Goal: Transaction & Acquisition: Book appointment/travel/reservation

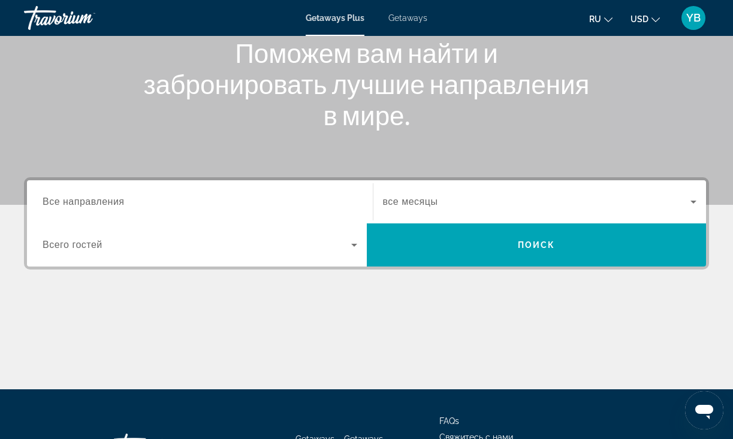
scroll to position [155, 1]
click at [104, 195] on input "Destination Все направления" at bounding box center [200, 202] width 314 height 14
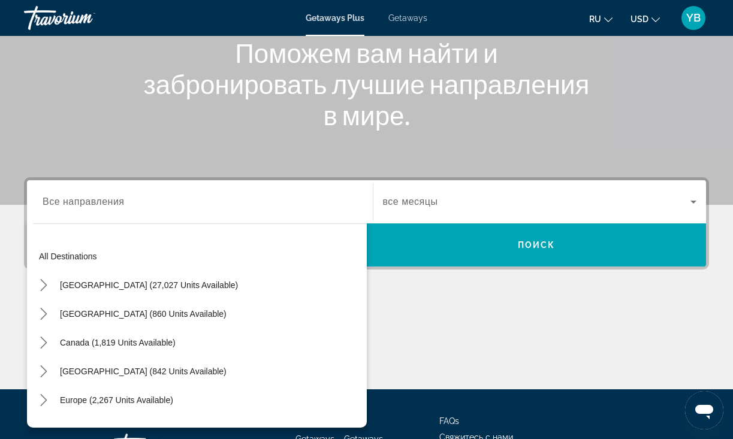
click at [81, 105] on div "Поможем вам найти и забронировать лучшие направления в мире." at bounding box center [366, 83] width 733 height 93
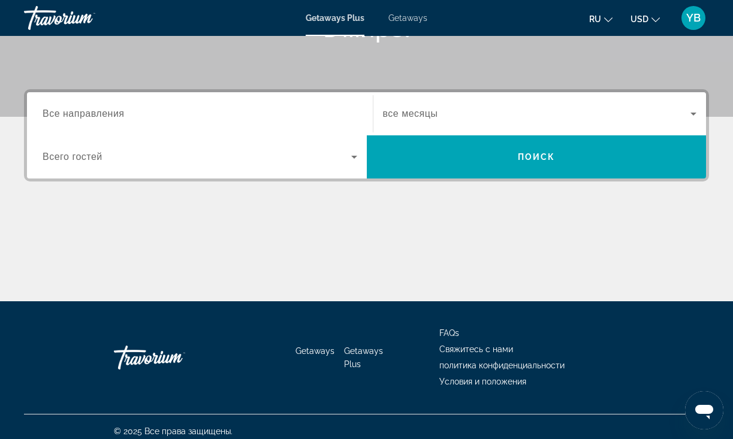
click at [81, 105] on div "Search widget" at bounding box center [200, 114] width 314 height 34
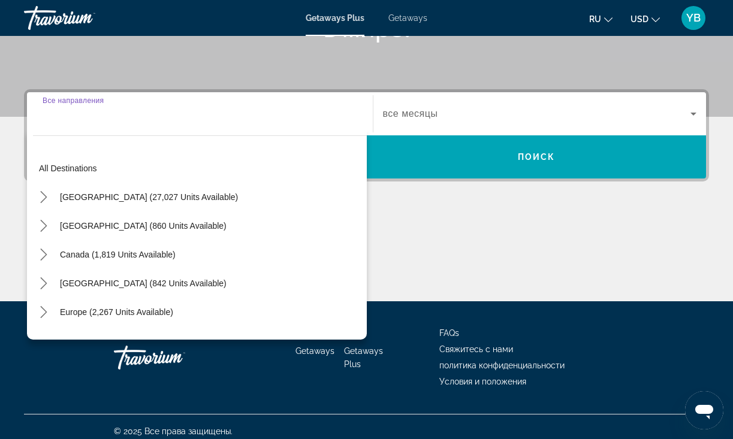
scroll to position [252, 0]
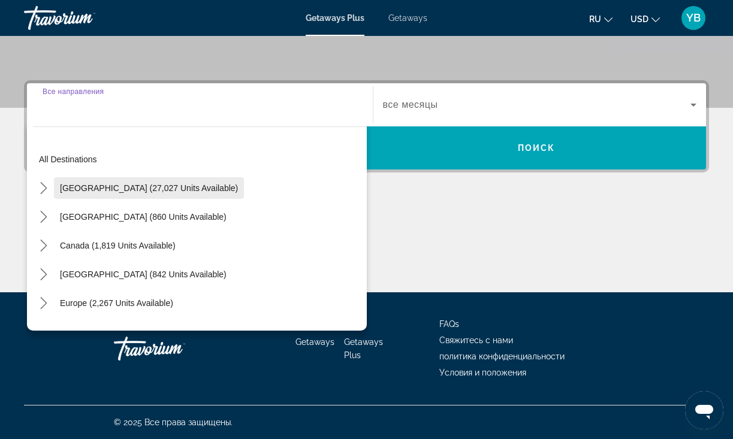
click at [92, 193] on span "Select destination: United States (27,027 units available)" at bounding box center [149, 188] width 190 height 29
type input "**********"
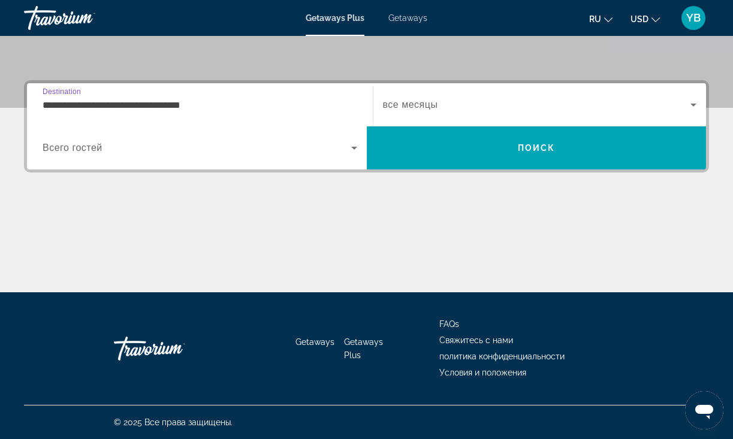
click at [84, 144] on span "Всего гостей" at bounding box center [73, 148] width 60 height 10
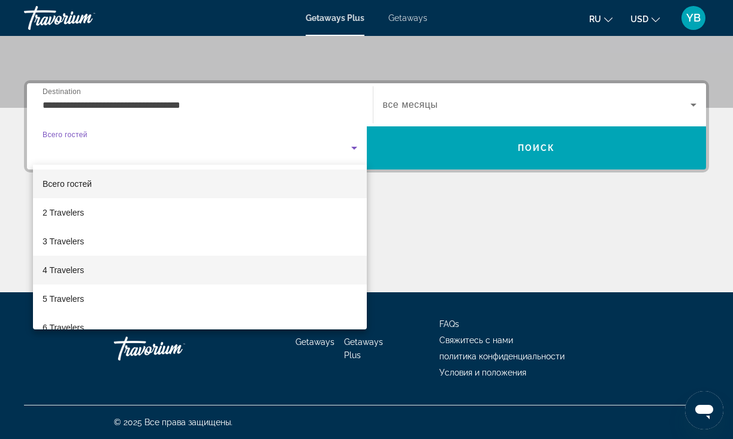
drag, startPoint x: 65, startPoint y: 273, endPoint x: 64, endPoint y: 259, distance: 14.4
click at [64, 273] on span "4 Travelers" at bounding box center [63, 270] width 41 height 14
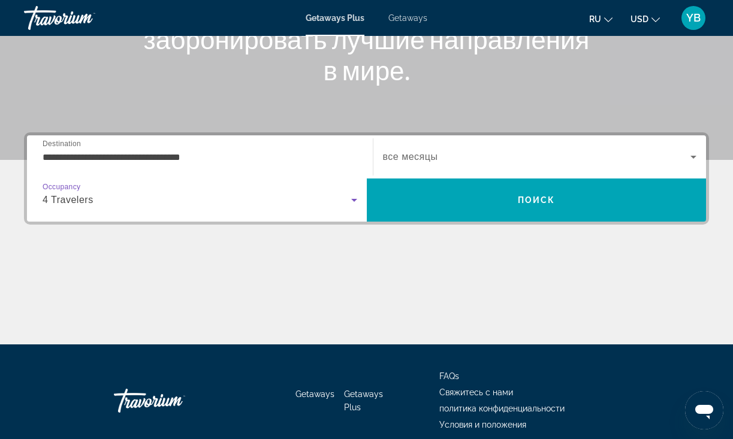
scroll to position [199, 0]
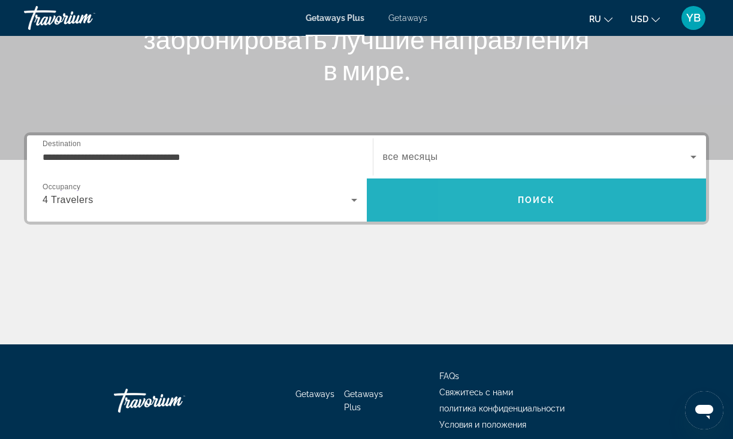
click at [497, 183] on button "Поиск" at bounding box center [537, 199] width 340 height 43
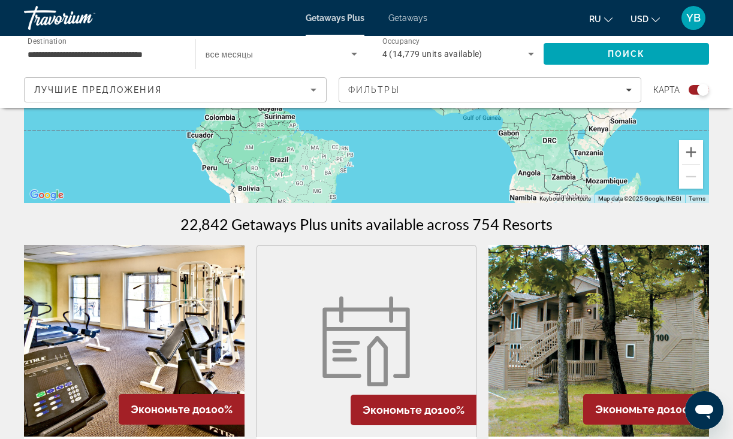
scroll to position [276, 0]
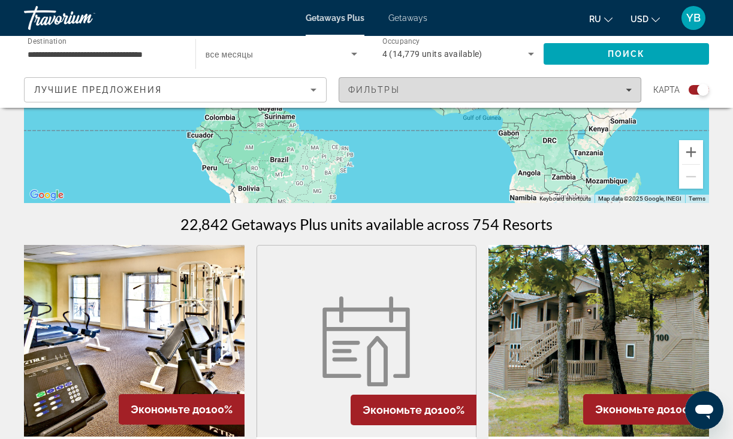
click at [626, 90] on icon "Filters" at bounding box center [628, 90] width 6 height 6
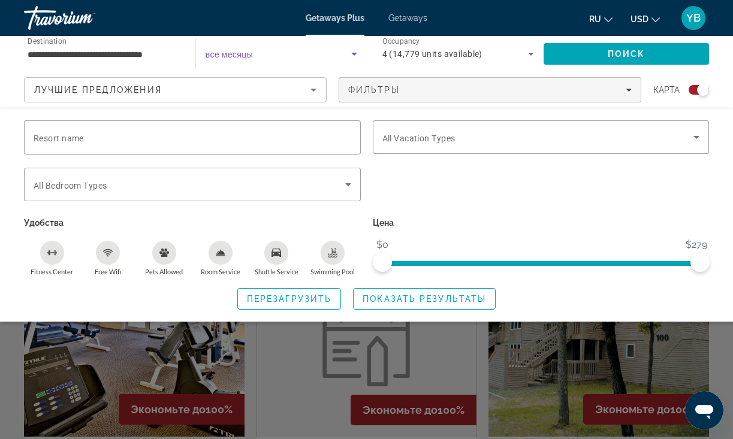
click at [353, 55] on icon "Search widget" at bounding box center [354, 54] width 6 height 3
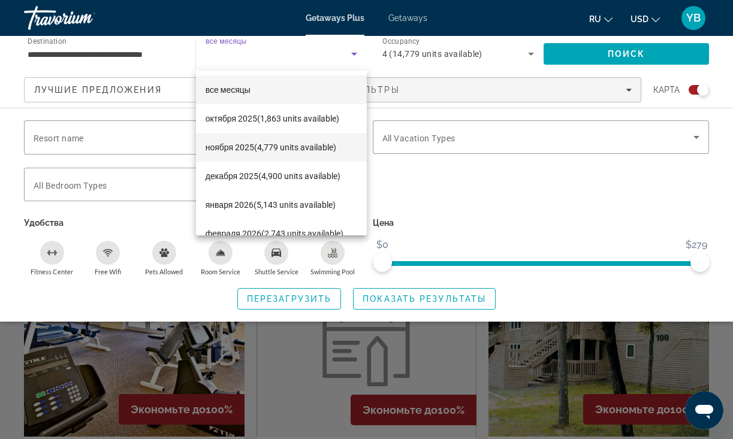
scroll to position [21, 0]
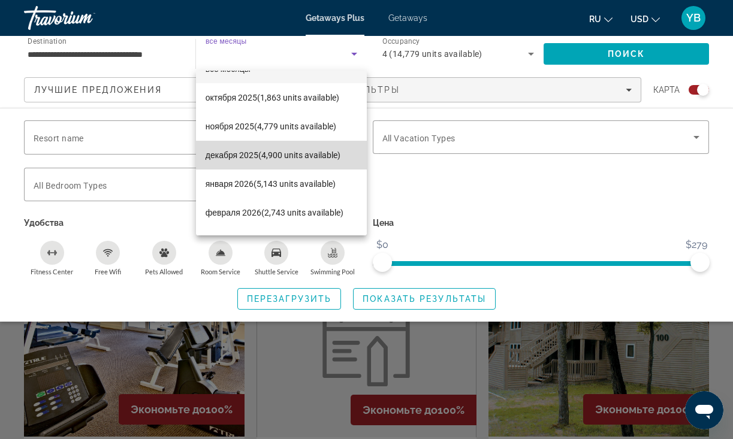
click at [283, 152] on span "декабря 2025 (4,900 units available)" at bounding box center [272, 155] width 135 height 14
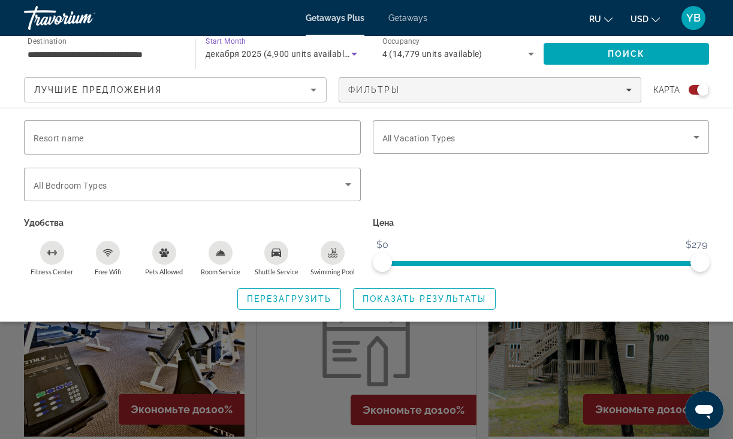
click at [316, 89] on icon "Sort by" at bounding box center [313, 90] width 14 height 14
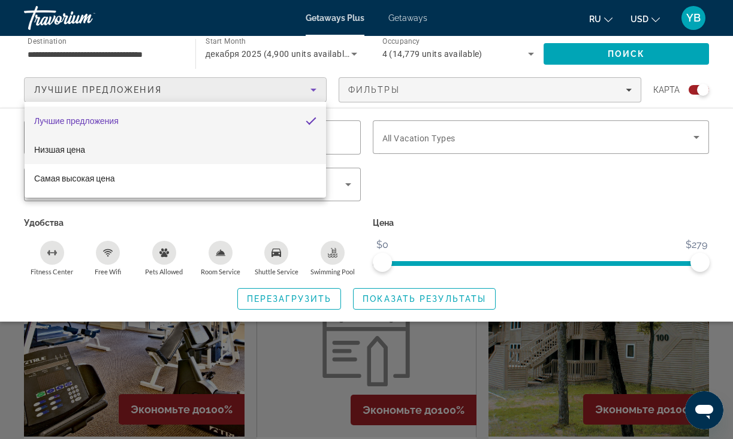
click at [68, 147] on span "Низшая цена" at bounding box center [59, 150] width 51 height 10
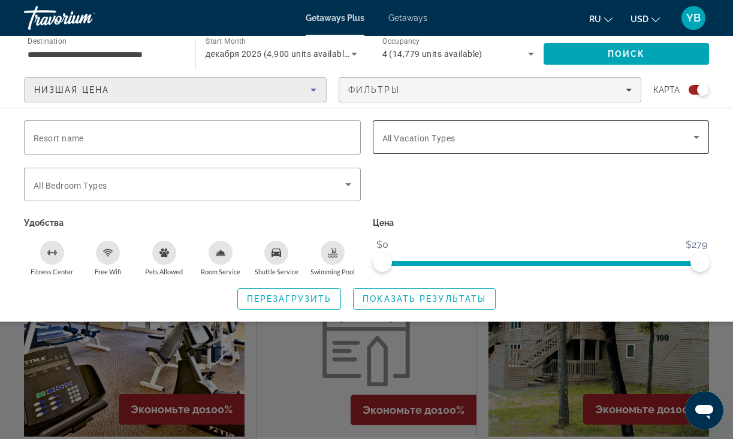
click at [610, 126] on div "Search widget" at bounding box center [540, 137] width 317 height 34
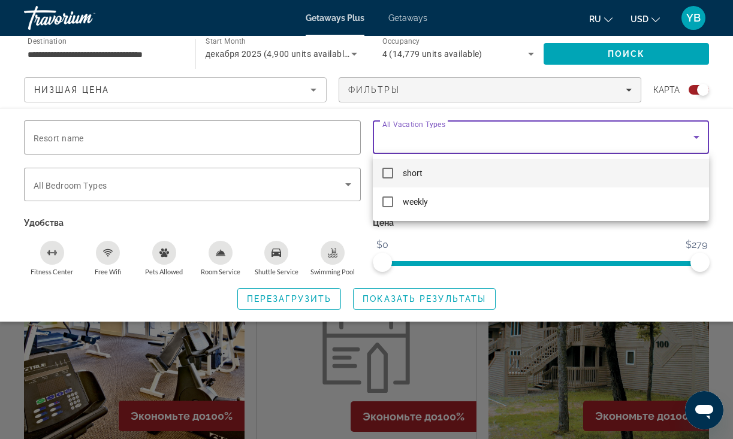
scroll to position [235, 2]
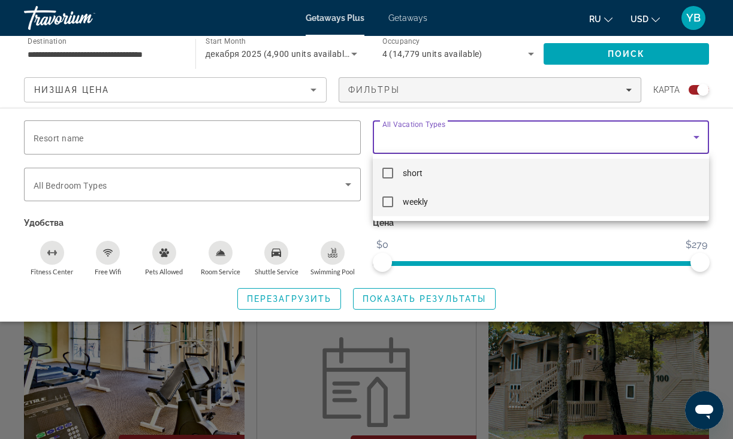
click at [385, 197] on mat-pseudo-checkbox at bounding box center [387, 201] width 11 height 11
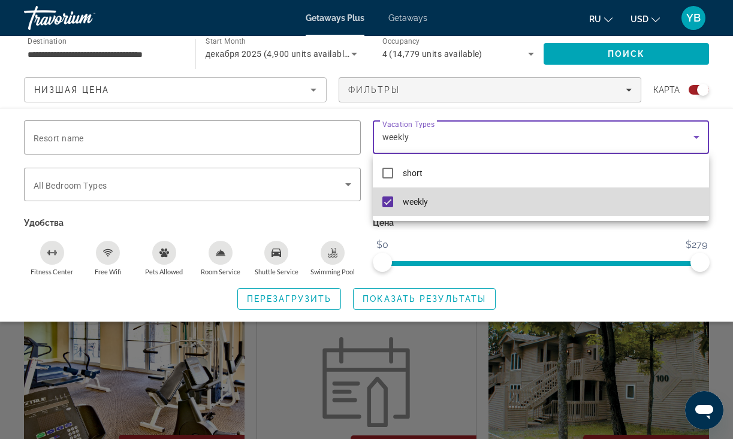
scroll to position [235, 0]
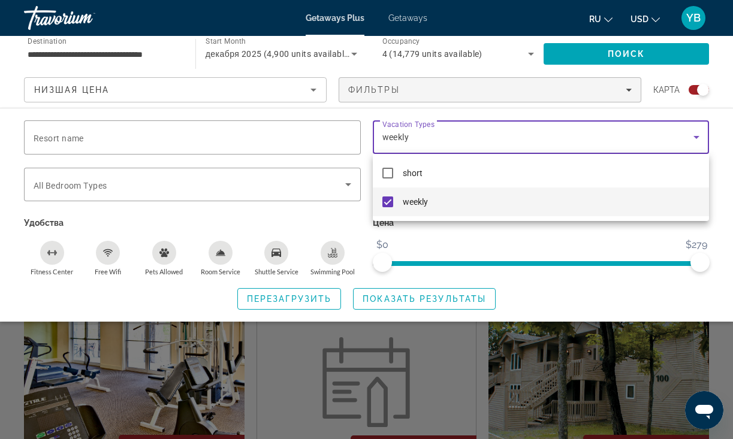
click at [332, 180] on div at bounding box center [366, 219] width 733 height 439
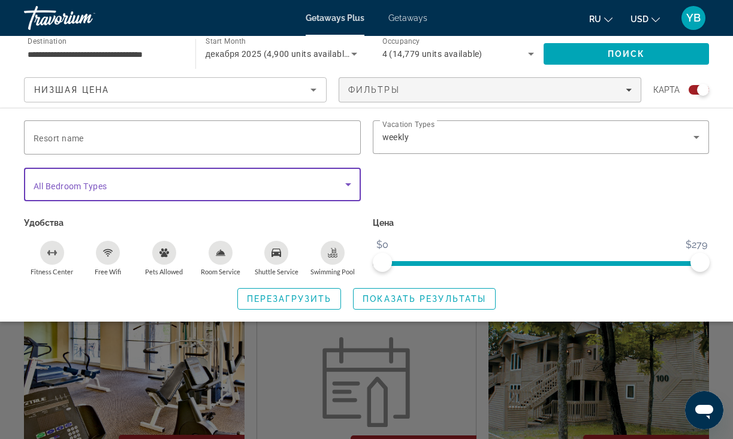
click at [352, 183] on icon "Search widget" at bounding box center [348, 184] width 14 height 14
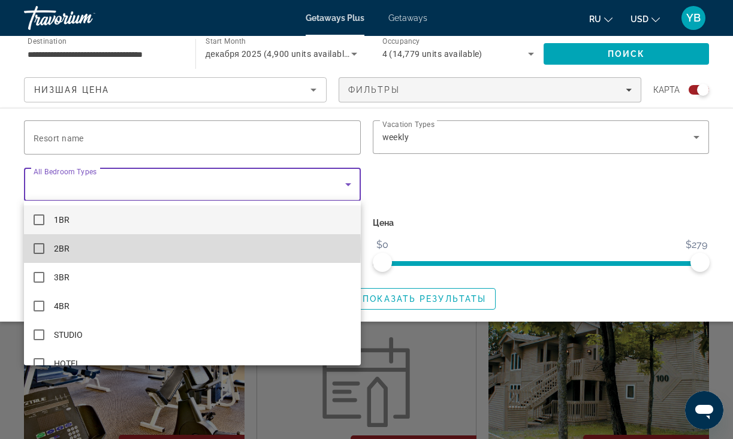
click at [38, 249] on mat-pseudo-checkbox at bounding box center [39, 248] width 11 height 11
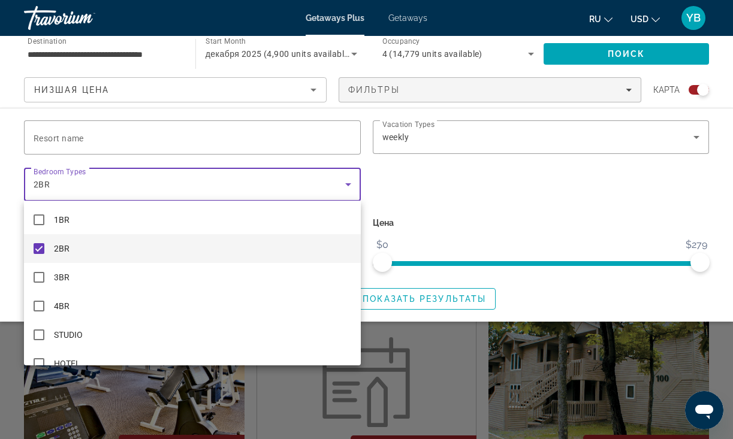
click at [487, 172] on div at bounding box center [366, 219] width 733 height 439
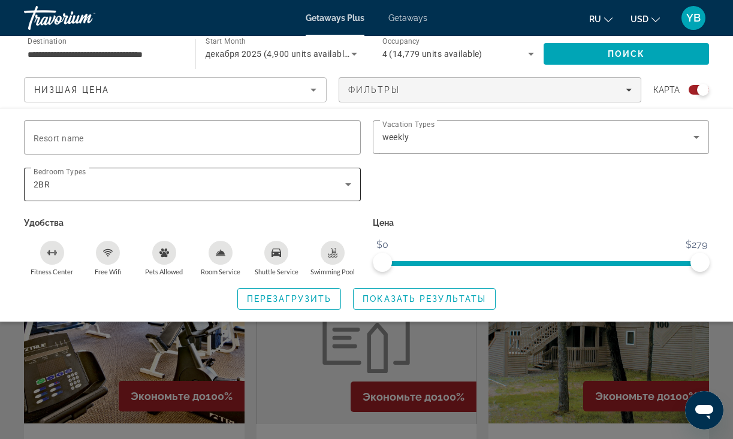
scroll to position [291, 0]
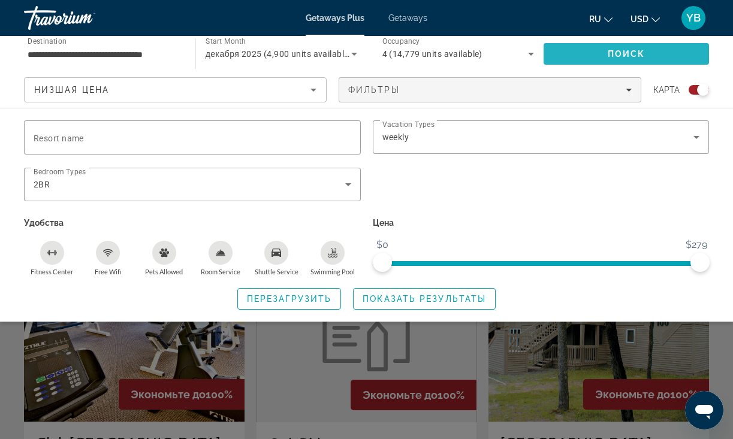
click at [594, 57] on span "Search" at bounding box center [625, 54] width 165 height 29
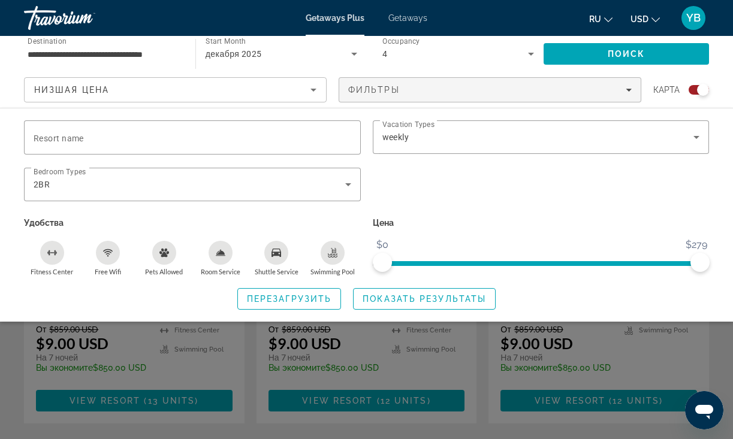
scroll to position [960, 0]
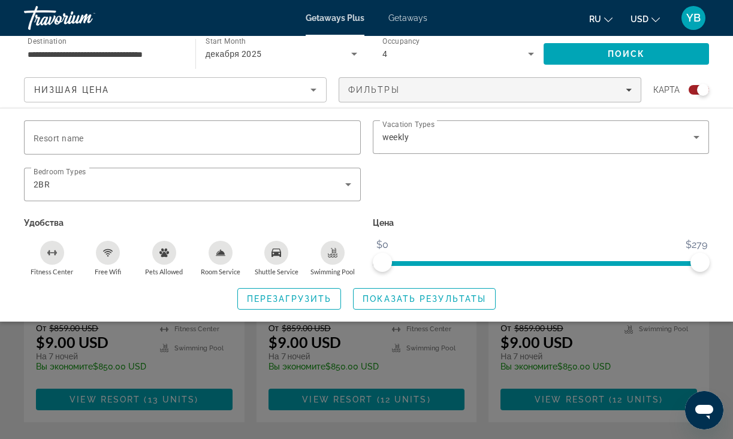
click at [482, 386] on div "Search widget" at bounding box center [366, 309] width 733 height 259
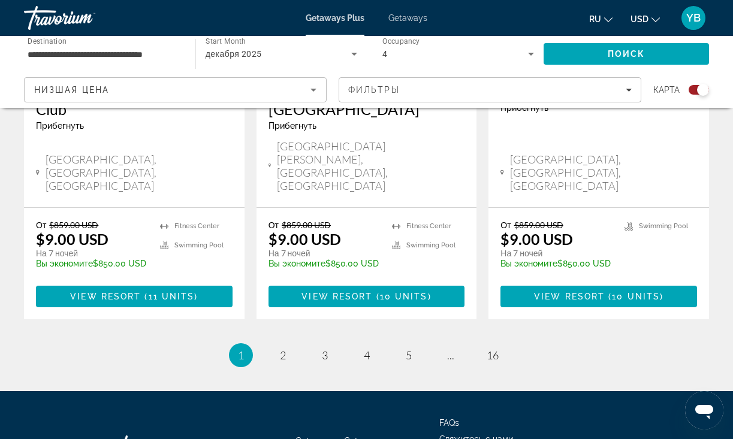
scroll to position [1978, 0]
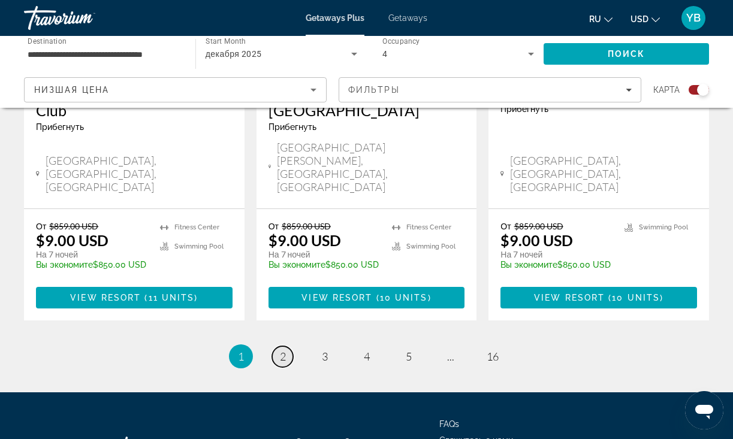
click at [282, 350] on span "2" at bounding box center [283, 356] width 6 height 13
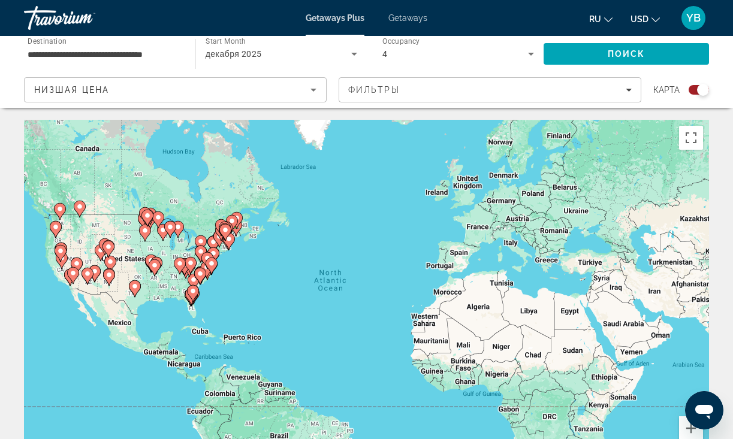
scroll to position [-13, 0]
click at [153, 65] on div "**********" at bounding box center [104, 54] width 152 height 34
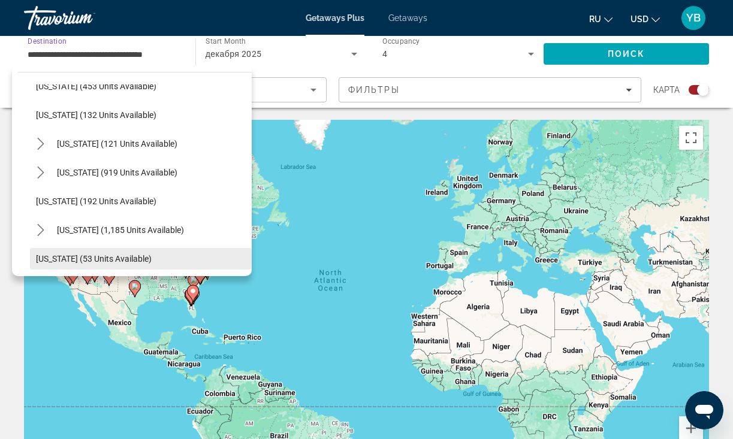
scroll to position [701, 0]
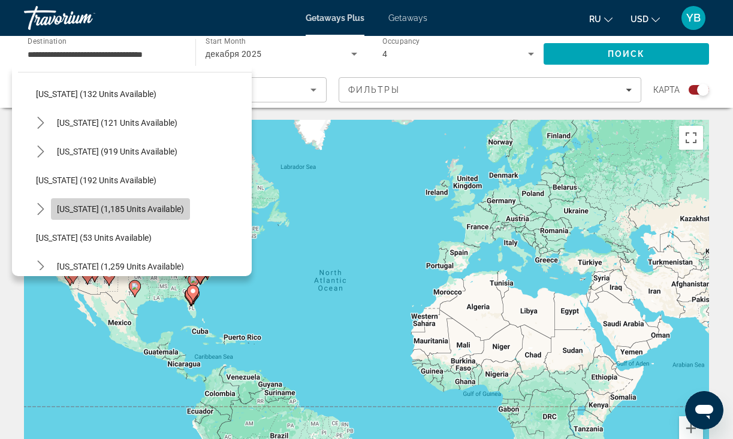
click at [114, 212] on span "[US_STATE] (1,185 units available)" at bounding box center [120, 209] width 127 height 10
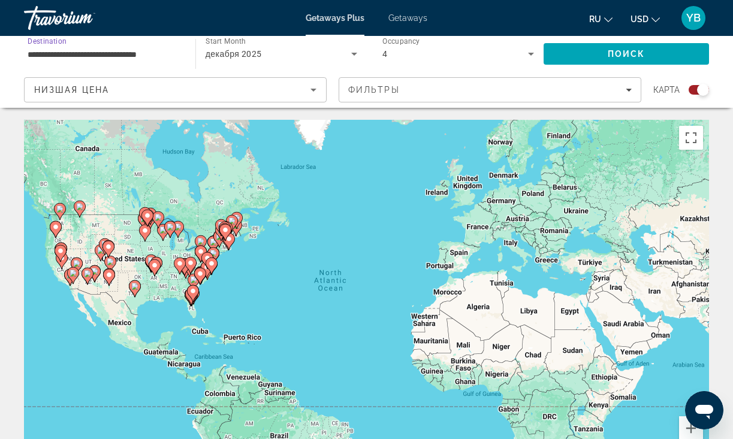
scroll to position [1, 0]
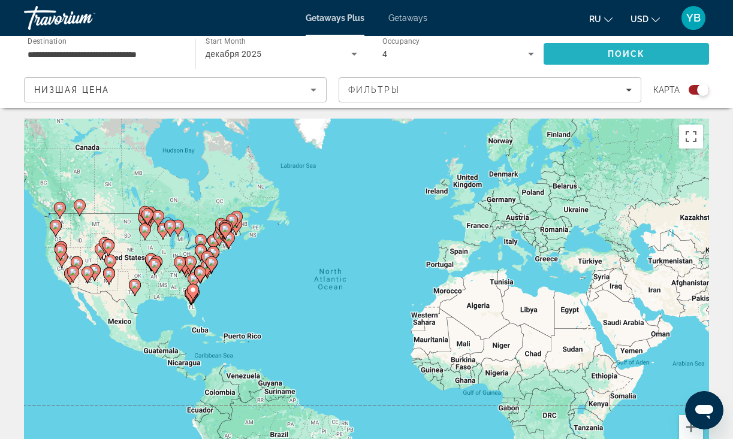
click at [634, 51] on span "Поиск" at bounding box center [626, 54] width 38 height 10
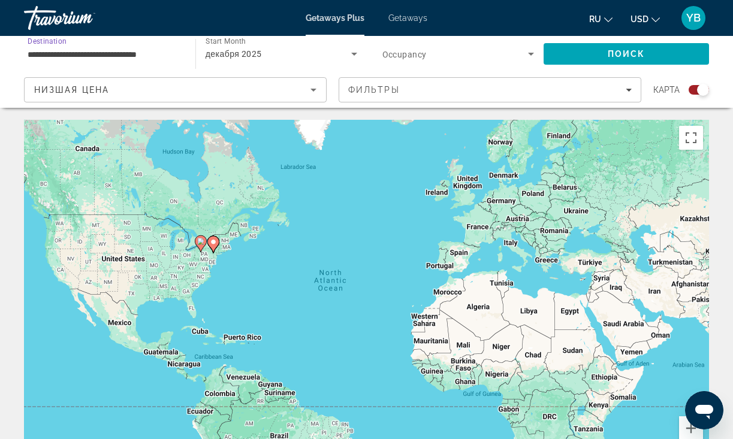
click at [142, 55] on input "**********" at bounding box center [104, 54] width 152 height 14
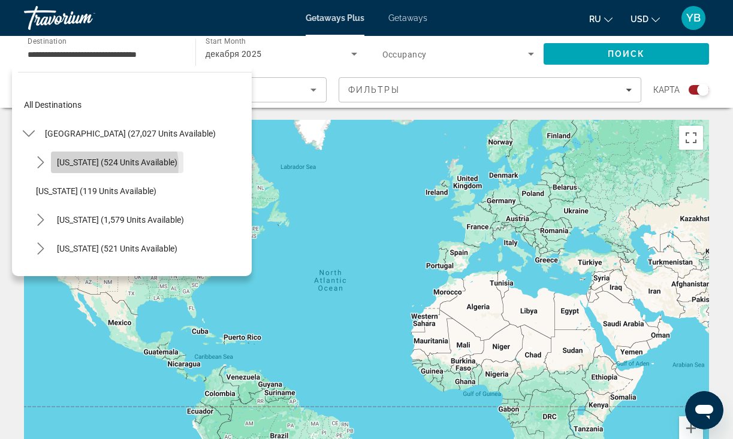
scroll to position [1, 0]
click at [113, 166] on button "[US_STATE] (524 units available)" at bounding box center [117, 161] width 132 height 22
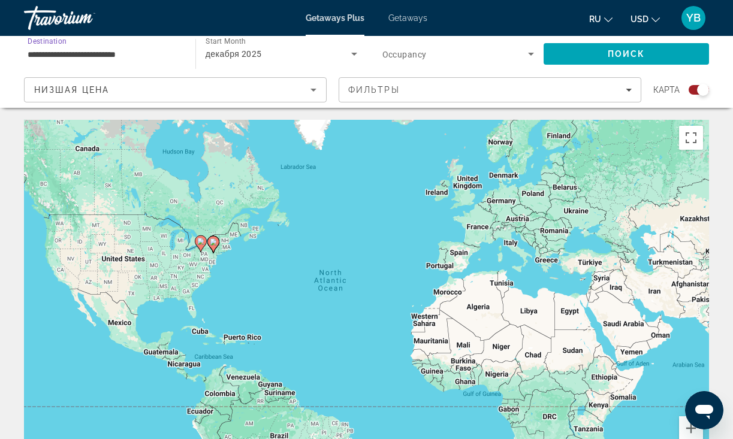
scroll to position [0, 0]
click at [103, 56] on input "**********" at bounding box center [104, 54] width 152 height 14
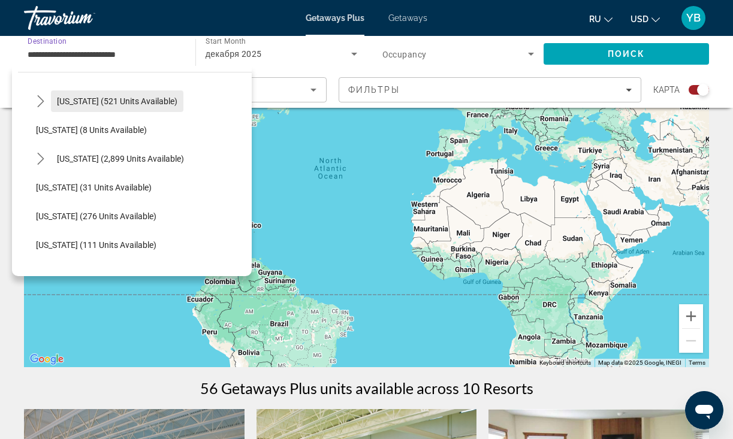
scroll to position [264, 0]
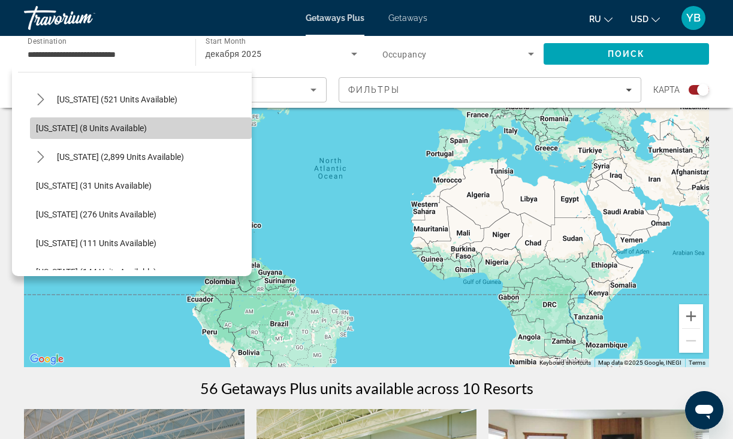
click at [96, 131] on span "[US_STATE] (8 units available)" at bounding box center [91, 128] width 111 height 10
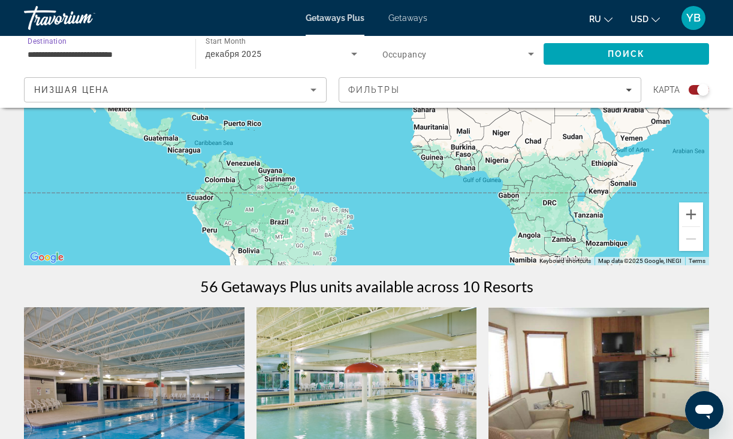
scroll to position [196, 0]
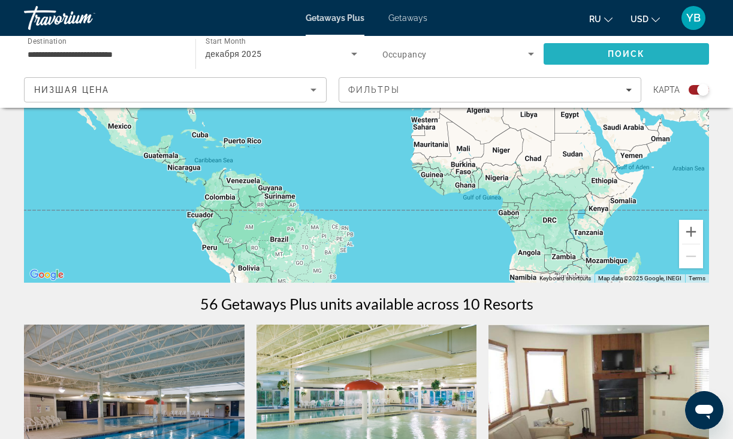
click at [630, 53] on span "Поиск" at bounding box center [626, 54] width 38 height 10
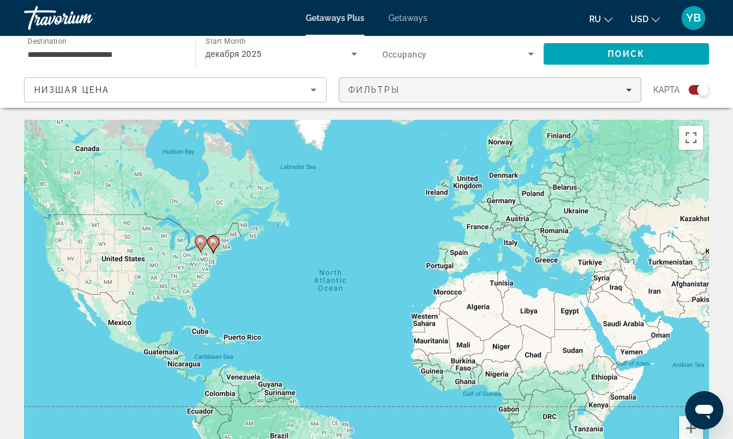
click at [500, 94] on div "Фильтры" at bounding box center [489, 90] width 283 height 10
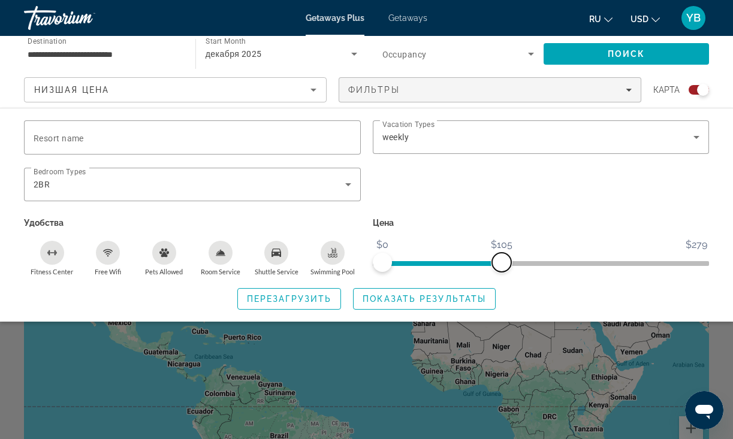
drag, startPoint x: 697, startPoint y: 261, endPoint x: 513, endPoint y: 273, distance: 183.7
click at [499, 270] on span "ngx-slider-max" at bounding box center [501, 262] width 19 height 19
click at [625, 46] on span "Search" at bounding box center [625, 54] width 165 height 29
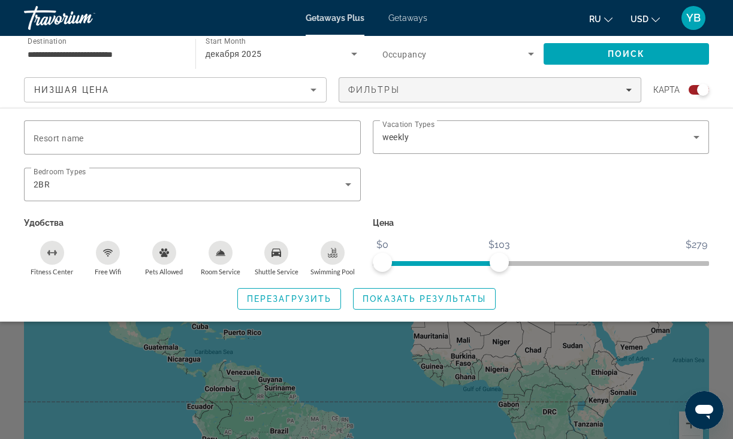
scroll to position [6, 0]
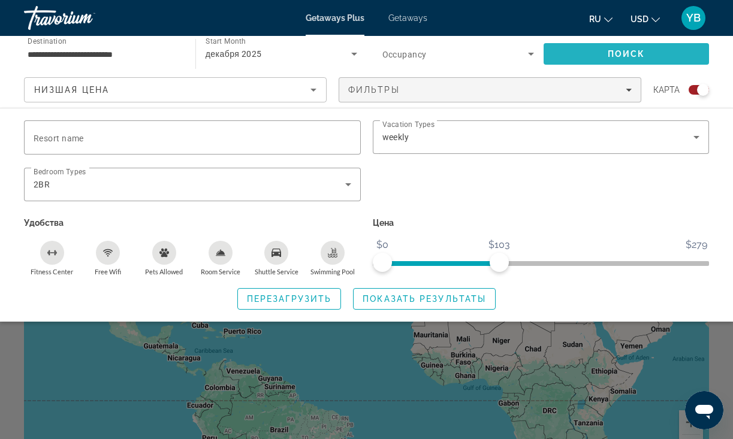
click at [625, 49] on span "Search" at bounding box center [625, 54] width 165 height 29
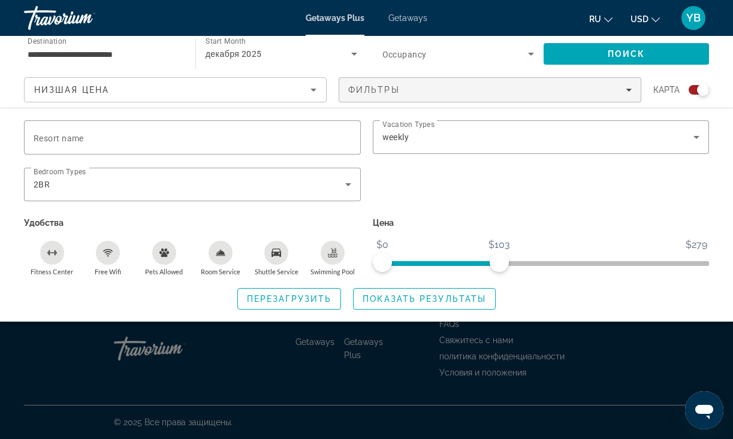
scroll to position [227, 1]
click at [621, 367] on div "Search widget" at bounding box center [366, 309] width 733 height 259
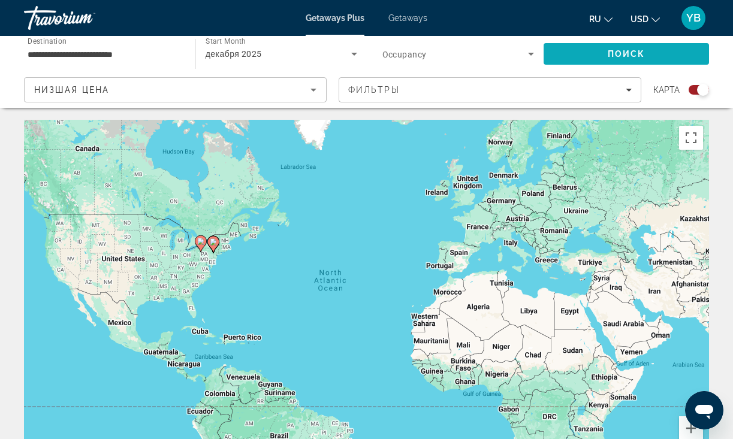
scroll to position [0, 0]
click at [99, 60] on input "**********" at bounding box center [104, 54] width 152 height 14
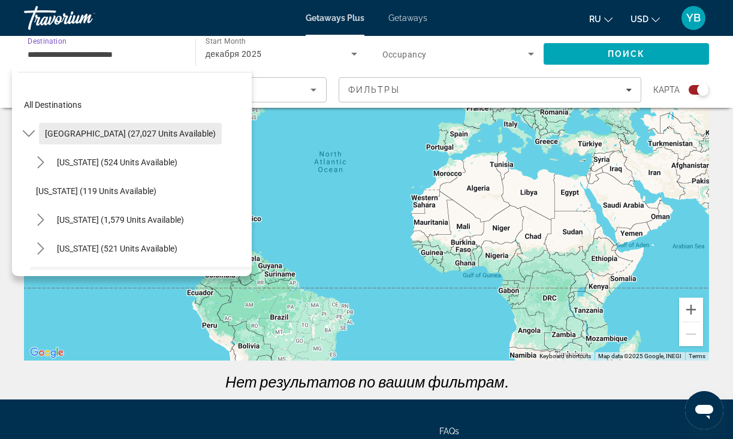
scroll to position [115, 0]
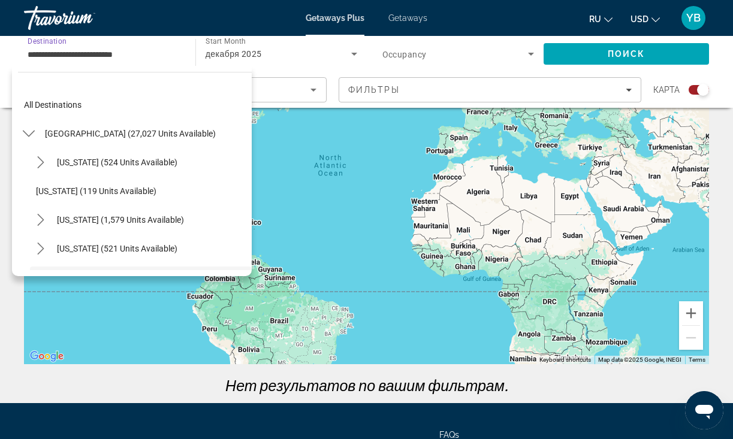
click at [134, 56] on input "**********" at bounding box center [104, 54] width 152 height 14
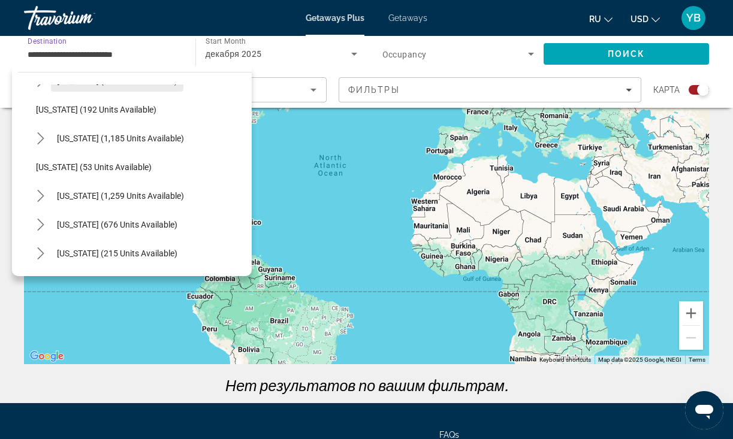
scroll to position [773, 0]
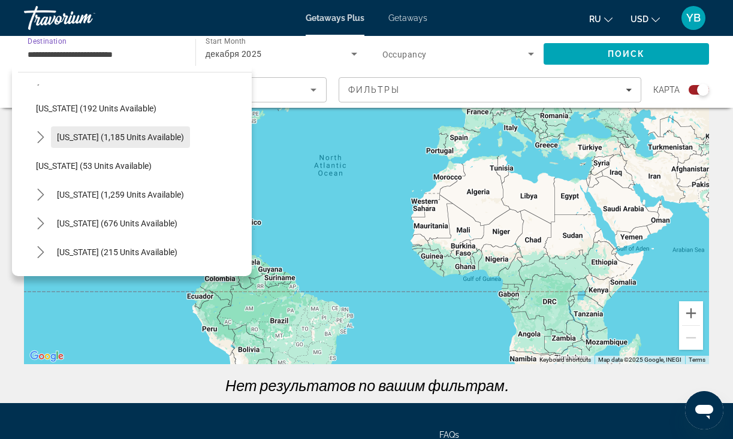
click at [95, 132] on span "[US_STATE] (1,185 units available)" at bounding box center [120, 137] width 127 height 10
type input "**********"
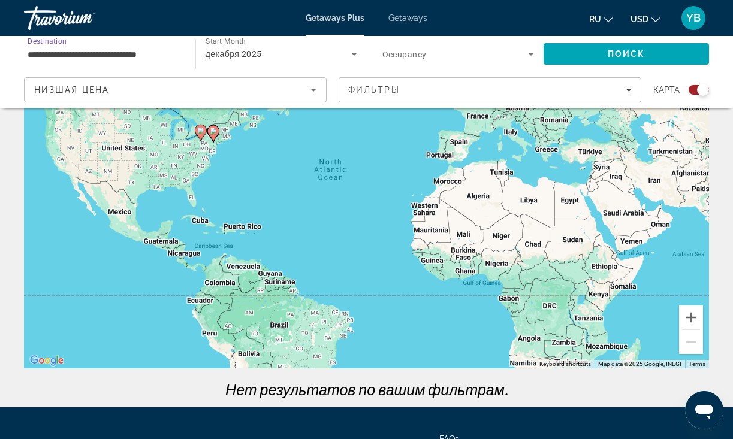
scroll to position [111, 0]
click at [597, 55] on span "Search" at bounding box center [625, 54] width 165 height 29
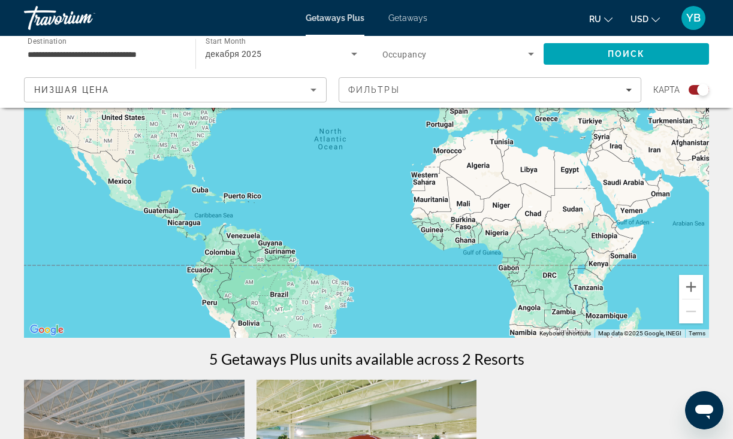
scroll to position [140, 1]
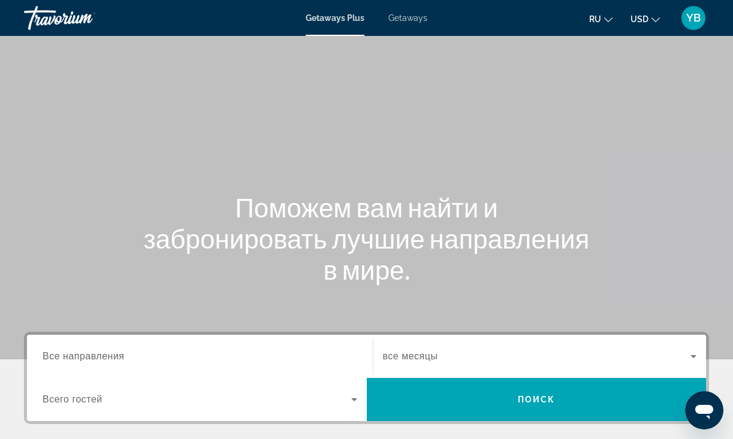
click at [409, 18] on span "Getaways" at bounding box center [407, 18] width 39 height 10
click at [101, 350] on div "Destination Все направления" at bounding box center [200, 357] width 314 height 34
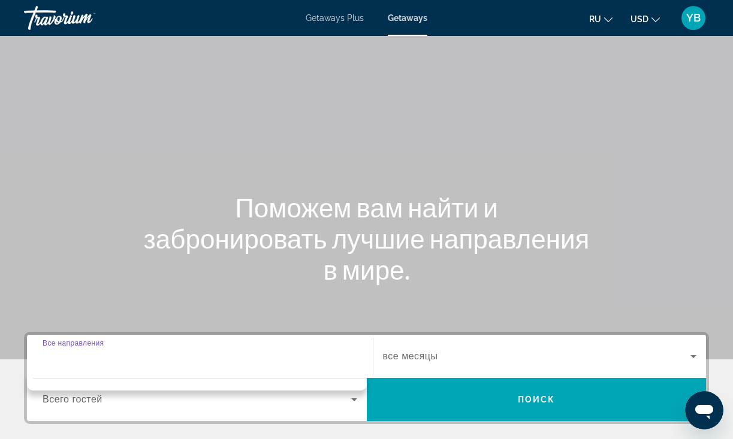
scroll to position [252, 0]
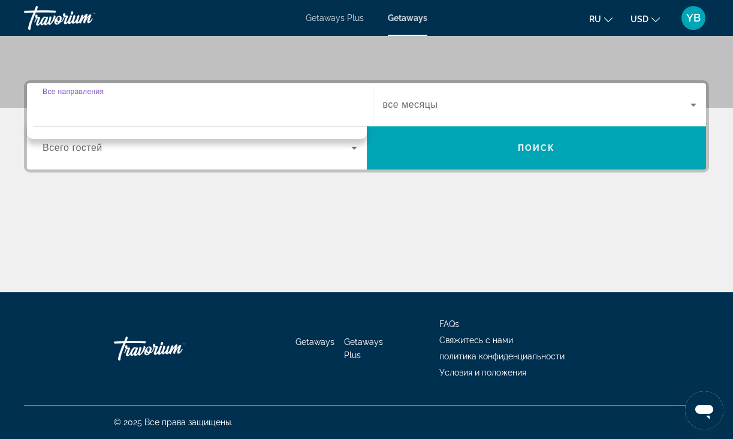
click at [83, 104] on input "Destination Все направления" at bounding box center [200, 105] width 314 height 14
click at [87, 101] on input "Destination Все направления" at bounding box center [200, 105] width 314 height 14
click at [77, 110] on input "Destination Все направления" at bounding box center [200, 105] width 314 height 14
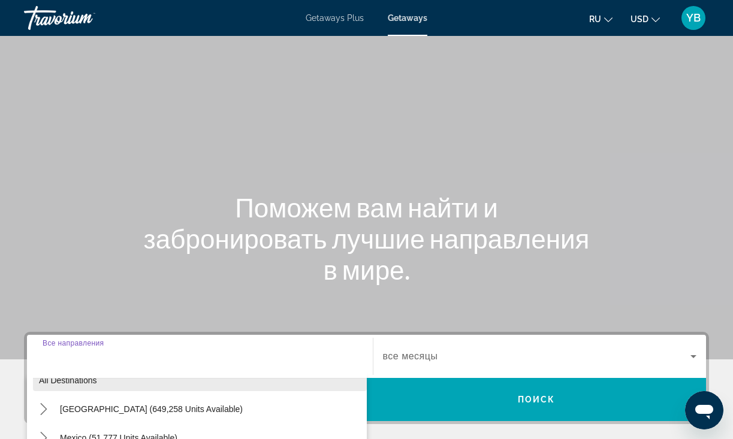
scroll to position [18, 0]
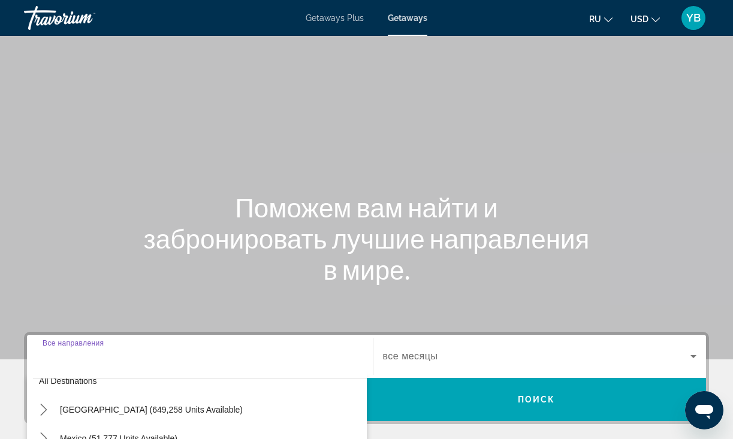
click at [120, 407] on span "[GEOGRAPHIC_DATA] (649,258 units available)" at bounding box center [151, 410] width 183 height 10
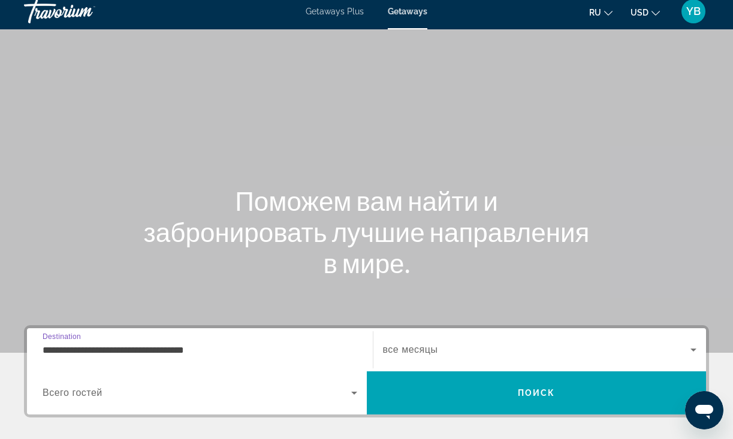
scroll to position [252, 0]
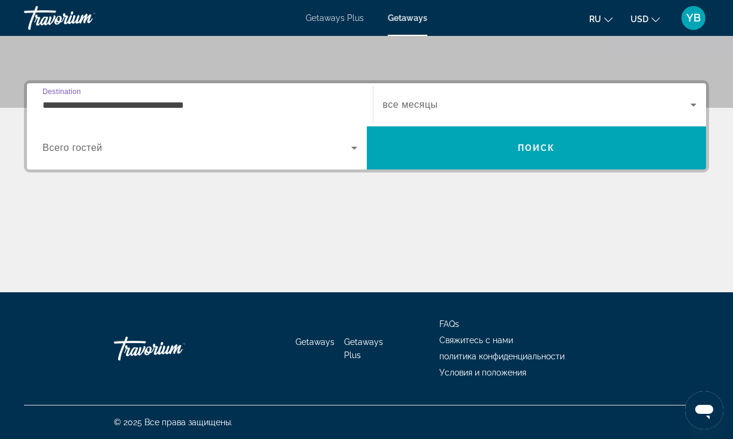
click at [91, 101] on input "**********" at bounding box center [200, 105] width 314 height 14
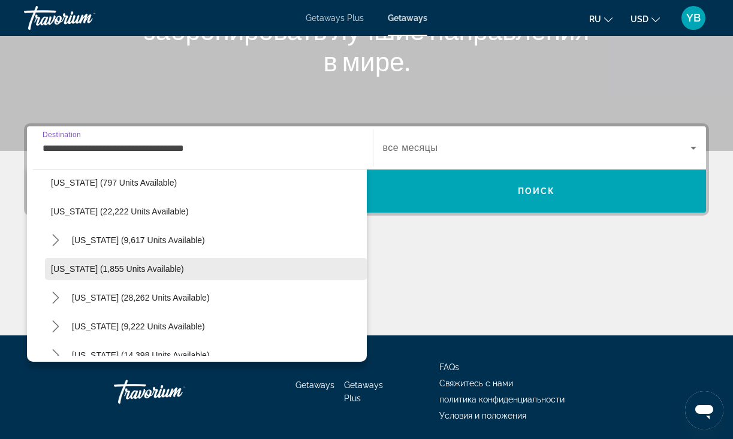
scroll to position [928, 0]
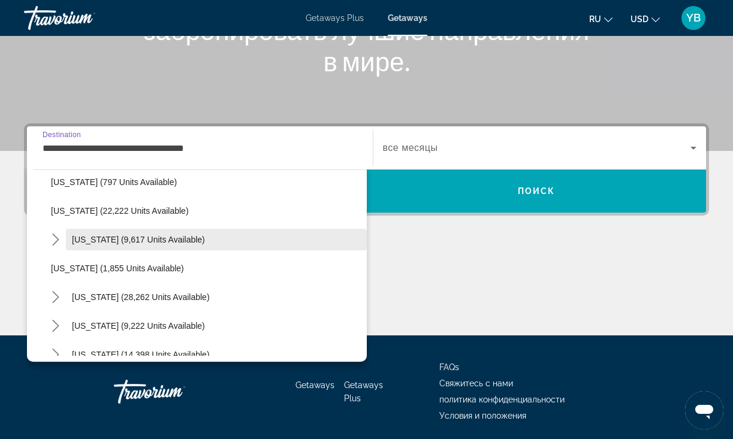
click at [122, 241] on span "[US_STATE] (9,617 units available)" at bounding box center [138, 240] width 133 height 10
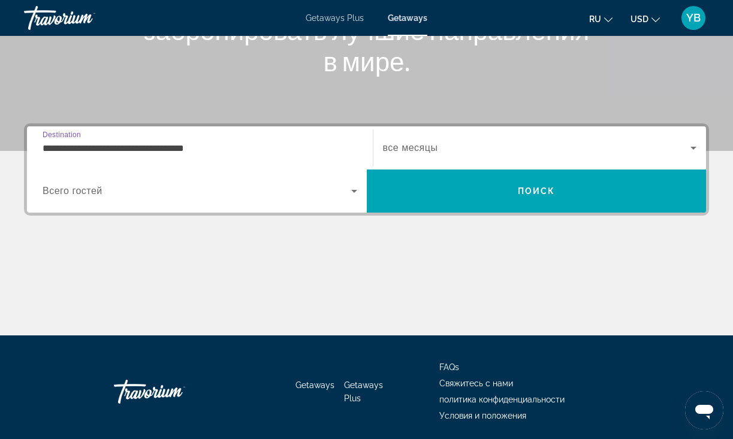
type input "**********"
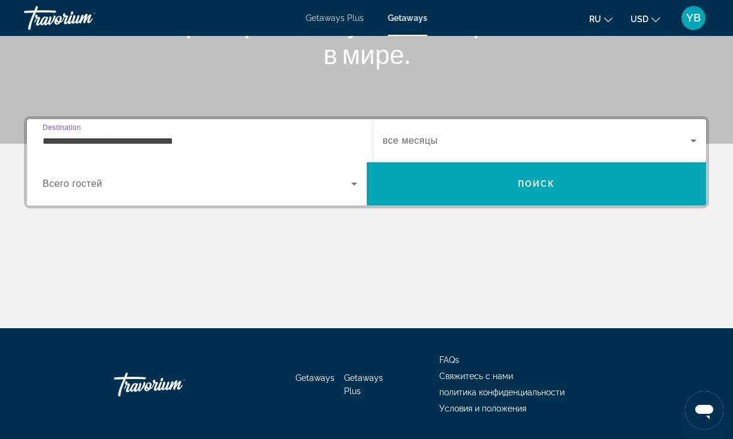
scroll to position [252, 0]
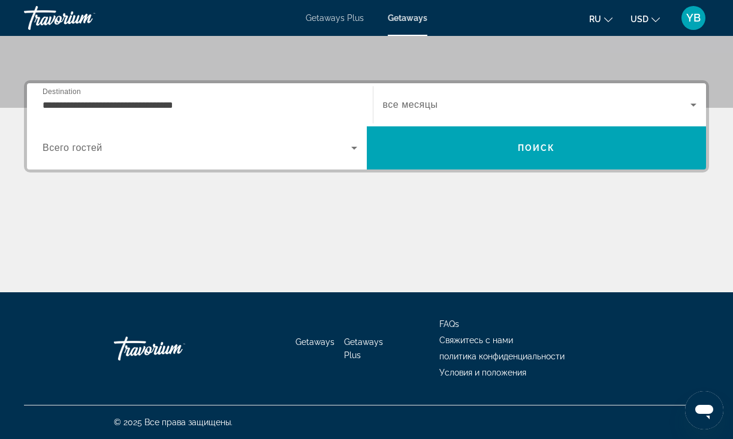
click at [83, 150] on span "Всего гостей" at bounding box center [73, 148] width 60 height 10
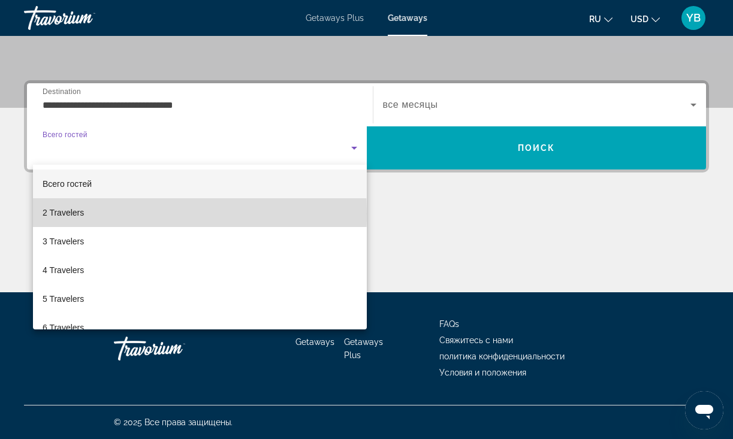
click at [75, 213] on span "2 Travelers" at bounding box center [63, 212] width 41 height 14
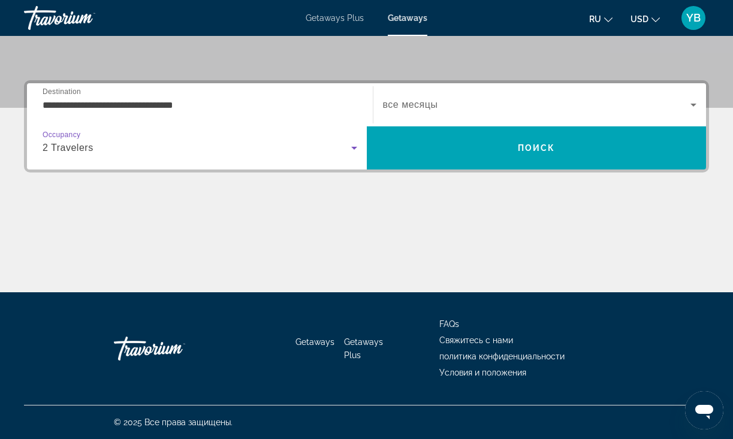
click at [420, 105] on span "все месяцы" at bounding box center [410, 104] width 55 height 10
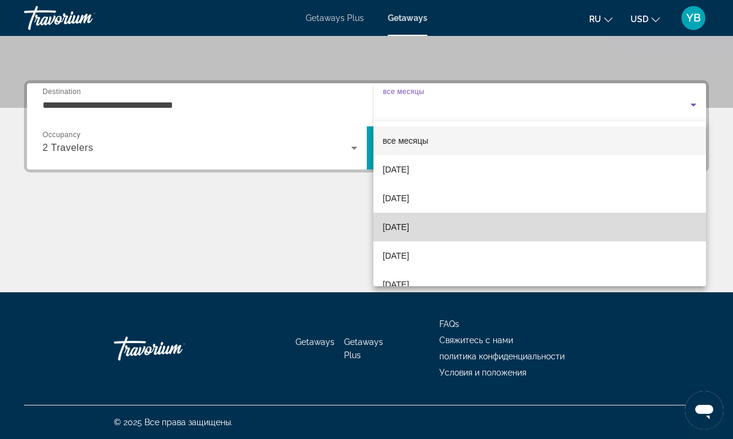
click at [409, 228] on span "[DATE]" at bounding box center [396, 227] width 26 height 14
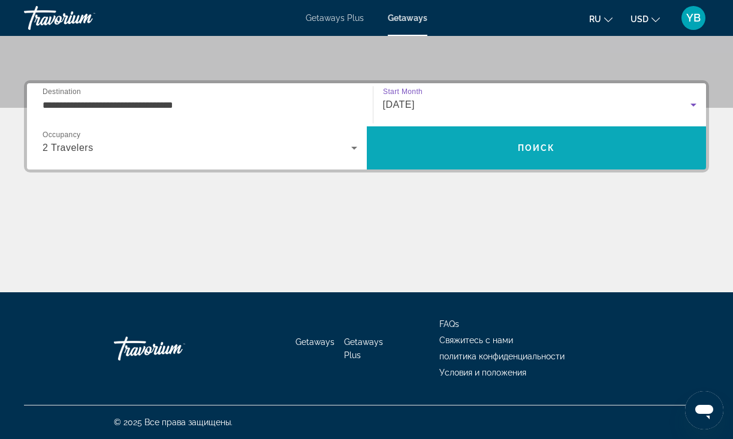
click at [462, 154] on span "Search" at bounding box center [537, 148] width 340 height 29
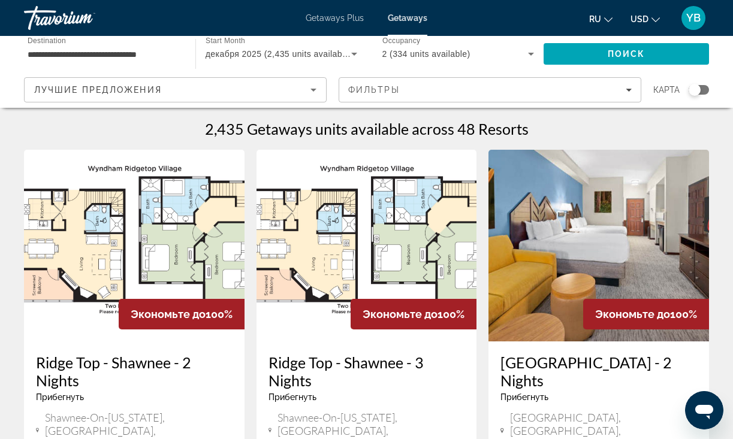
click at [319, 86] on icon "Sort by" at bounding box center [313, 90] width 14 height 14
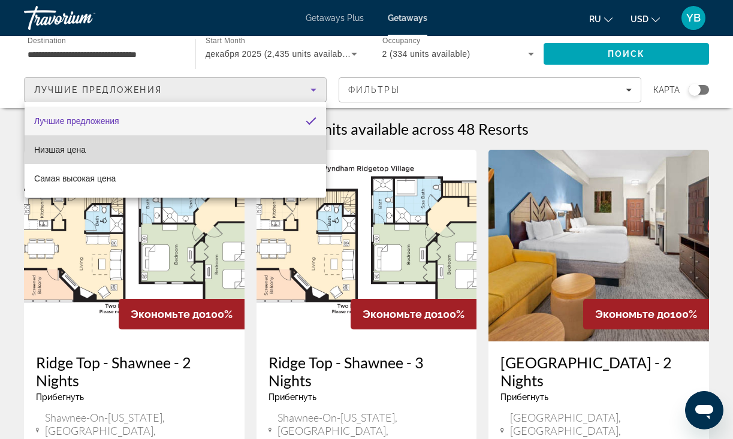
click at [83, 147] on span "Низшая цена" at bounding box center [60, 150] width 52 height 10
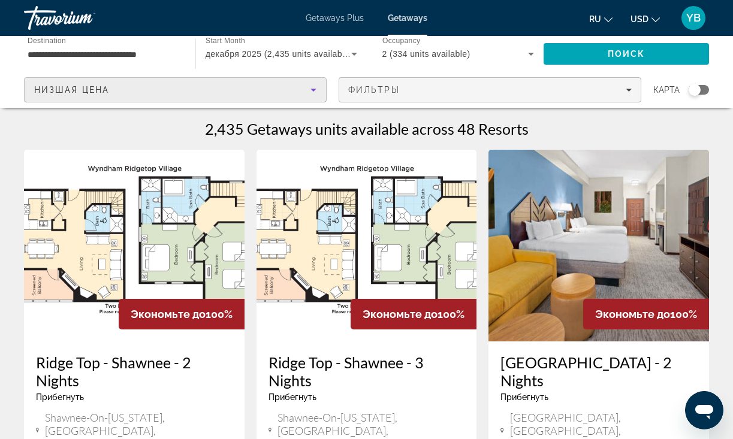
click at [502, 87] on div "Фильтры" at bounding box center [489, 90] width 283 height 10
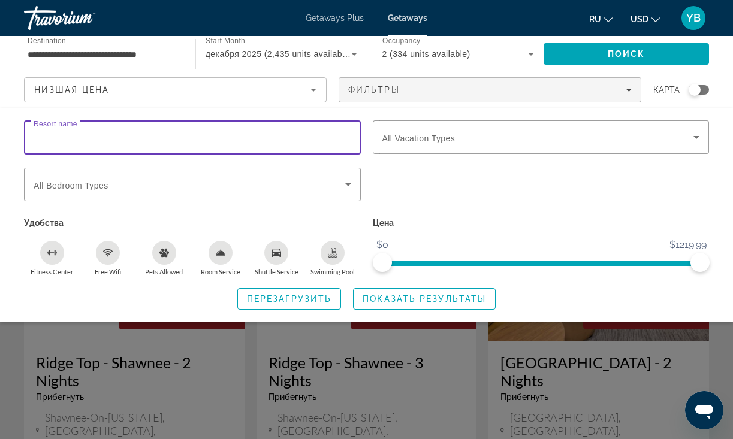
click at [98, 138] on input "Resort name" at bounding box center [192, 138] width 317 height 14
type input "**********"
click at [433, 139] on span "All Vacation Types" at bounding box center [418, 139] width 73 height 10
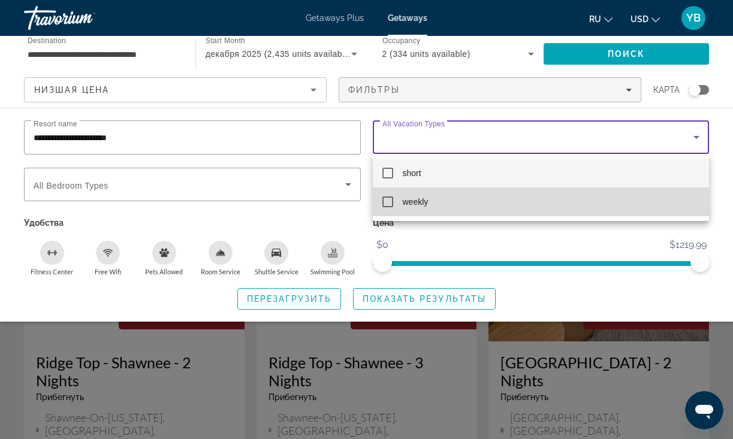
click at [386, 200] on mat-pseudo-checkbox at bounding box center [387, 201] width 11 height 11
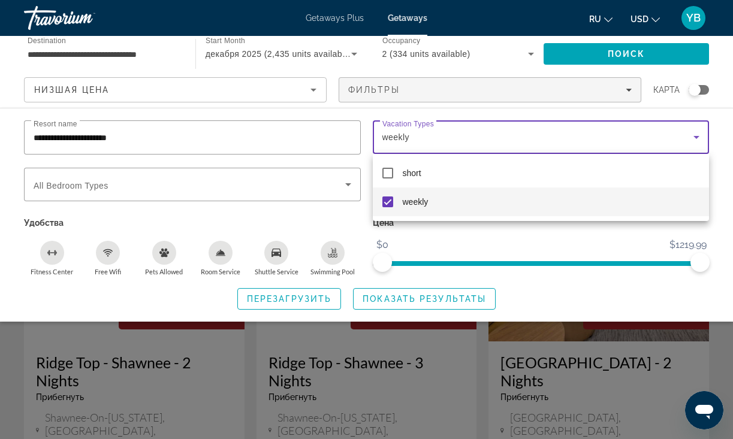
click at [514, 231] on div at bounding box center [366, 219] width 733 height 439
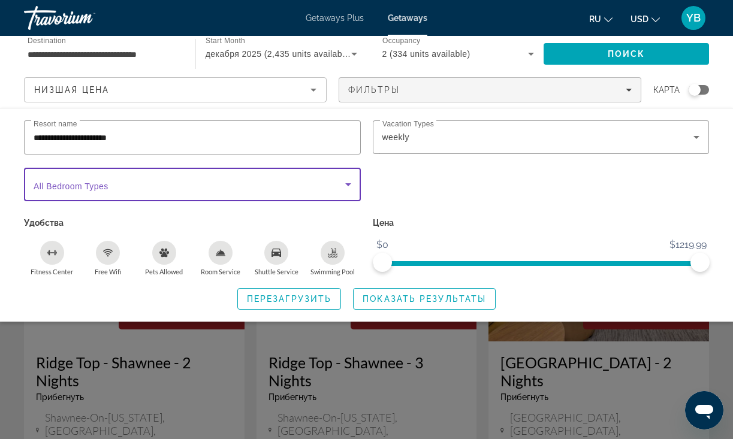
click at [344, 183] on icon "Search widget" at bounding box center [348, 184] width 14 height 14
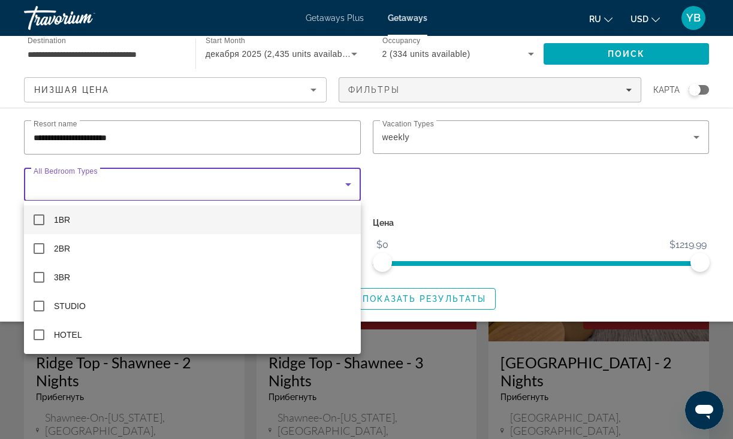
click at [39, 219] on mat-pseudo-checkbox at bounding box center [39, 219] width 11 height 11
click at [443, 224] on div at bounding box center [366, 219] width 733 height 439
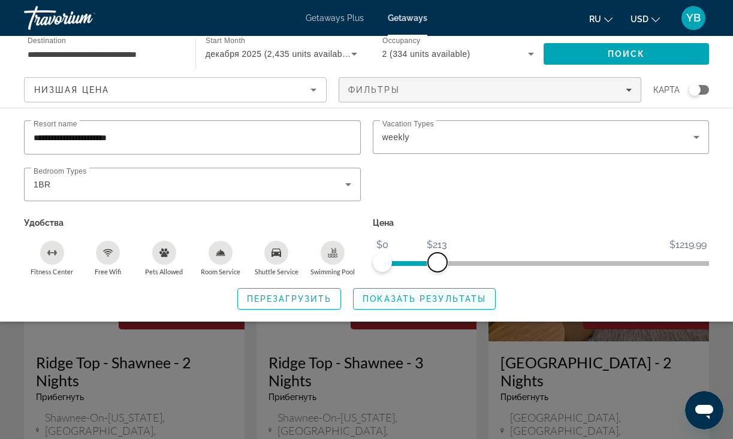
drag, startPoint x: 698, startPoint y: 256, endPoint x: 437, endPoint y: 289, distance: 262.7
click at [437, 289] on div "**********" at bounding box center [366, 214] width 733 height 189
click at [411, 302] on span "Показать результаты" at bounding box center [423, 299] width 123 height 10
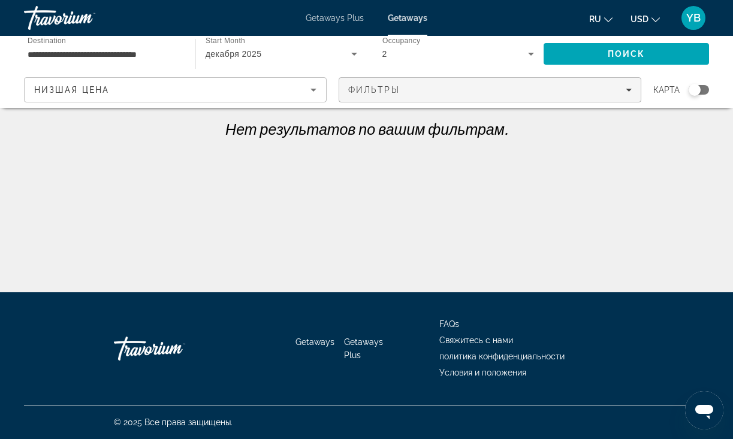
click at [626, 87] on icon "Filters" at bounding box center [628, 90] width 6 height 6
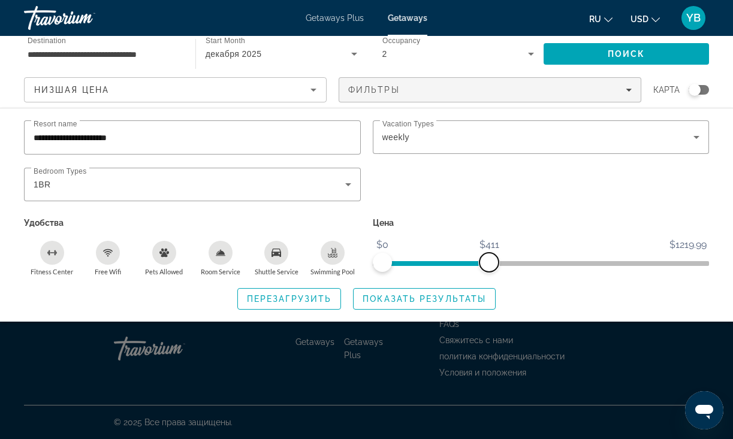
drag, startPoint x: 437, startPoint y: 258, endPoint x: 477, endPoint y: 268, distance: 41.8
click at [489, 260] on span "ngx-slider-max" at bounding box center [488, 262] width 19 height 19
click at [453, 294] on span "Search widget" at bounding box center [423, 298] width 141 height 29
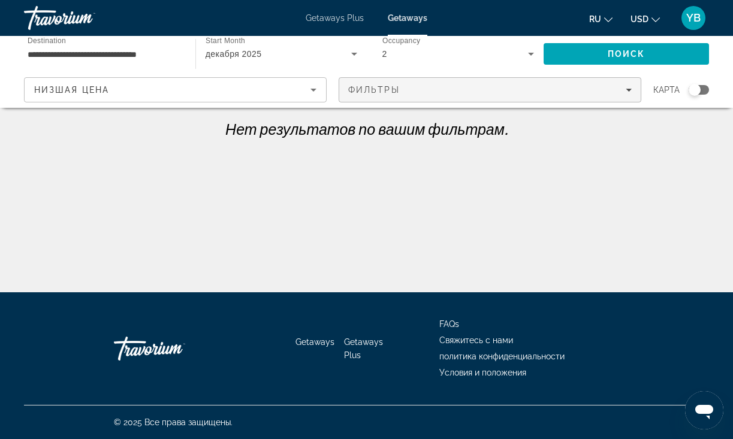
click at [630, 89] on icon "Filters" at bounding box center [628, 90] width 6 height 6
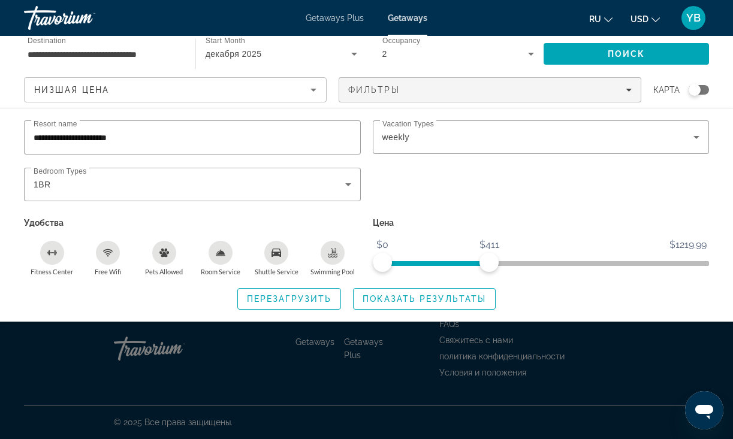
click at [401, 304] on span "Показать результаты" at bounding box center [423, 299] width 123 height 10
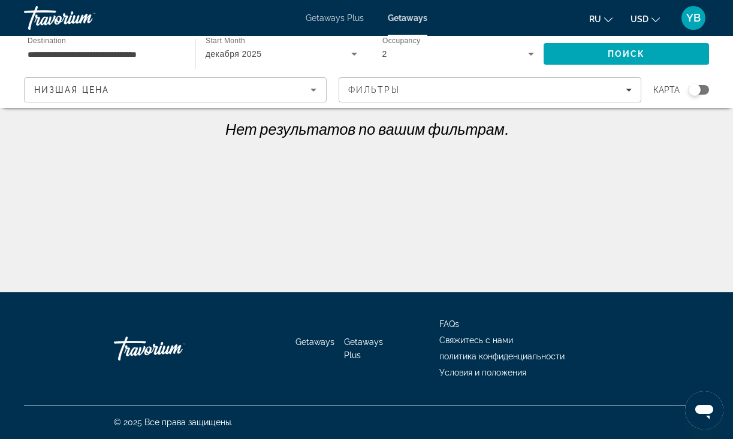
click at [330, 17] on span "Getaways Plus" at bounding box center [334, 18] width 58 height 10
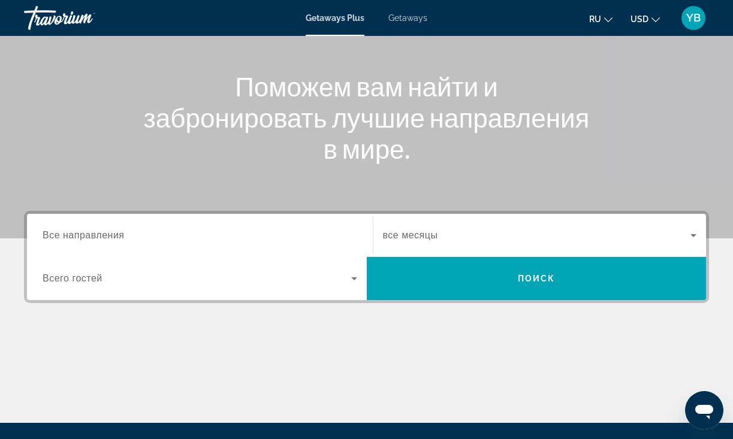
click at [102, 237] on span "Все направления" at bounding box center [84, 235] width 82 height 10
click at [102, 237] on input "Destination Все направления" at bounding box center [200, 236] width 314 height 14
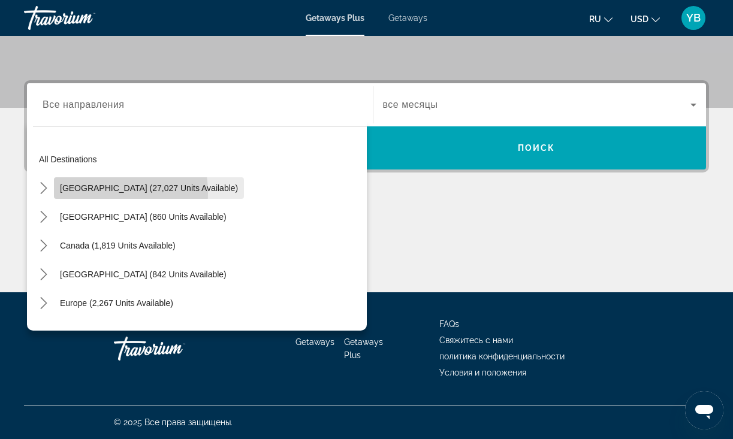
click at [82, 193] on span "Select destination: United States (27,027 units available)" at bounding box center [149, 188] width 190 height 29
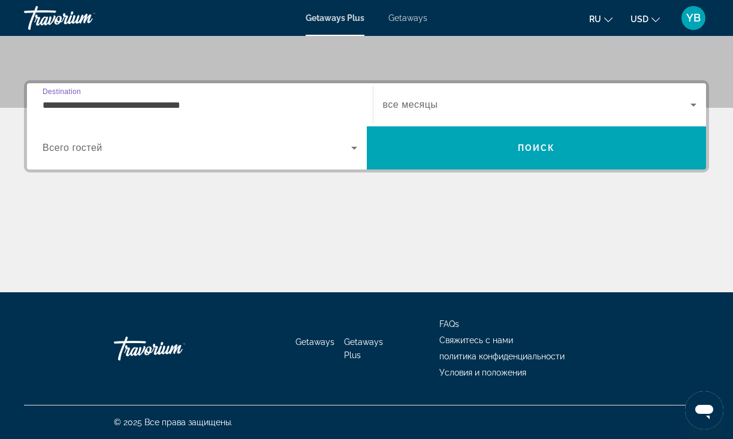
click at [112, 103] on input "**********" at bounding box center [200, 105] width 314 height 14
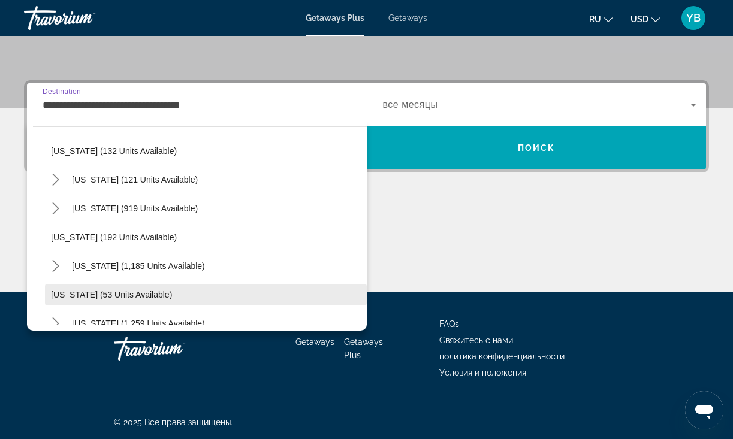
scroll to position [698, 0]
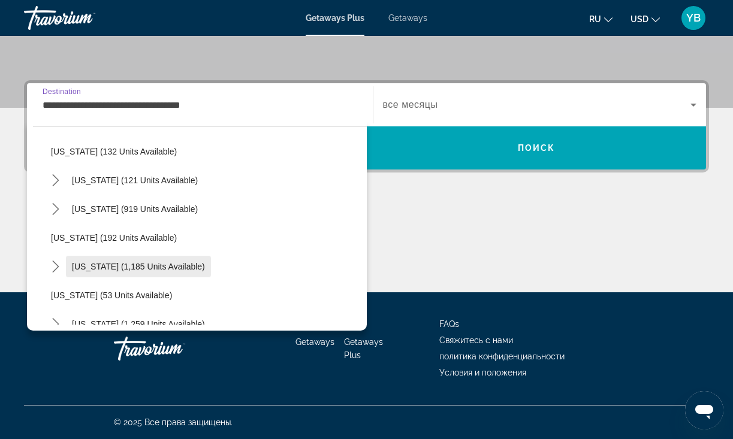
click at [129, 270] on span "[US_STATE] (1,185 units available)" at bounding box center [138, 267] width 133 height 10
type input "**********"
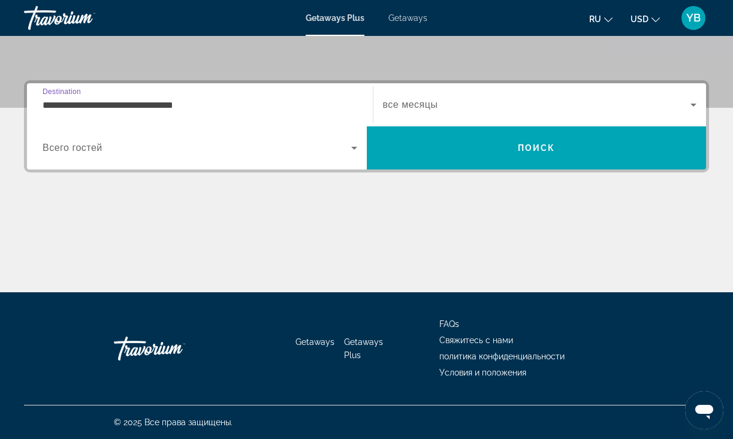
click at [279, 147] on span "Search widget" at bounding box center [197, 148] width 308 height 14
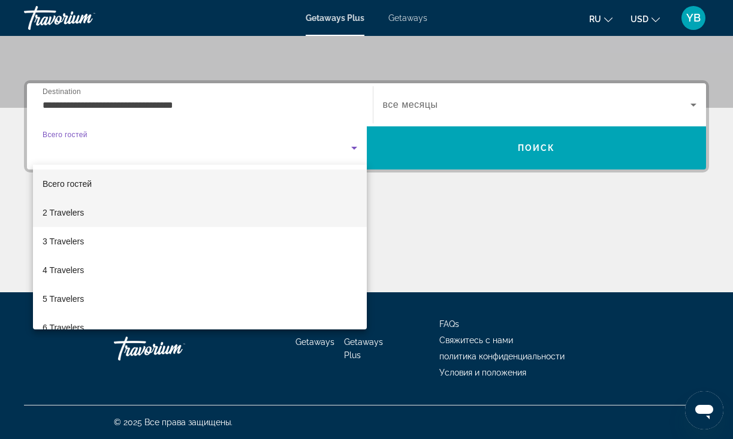
click at [71, 215] on span "2 Travelers" at bounding box center [63, 212] width 41 height 14
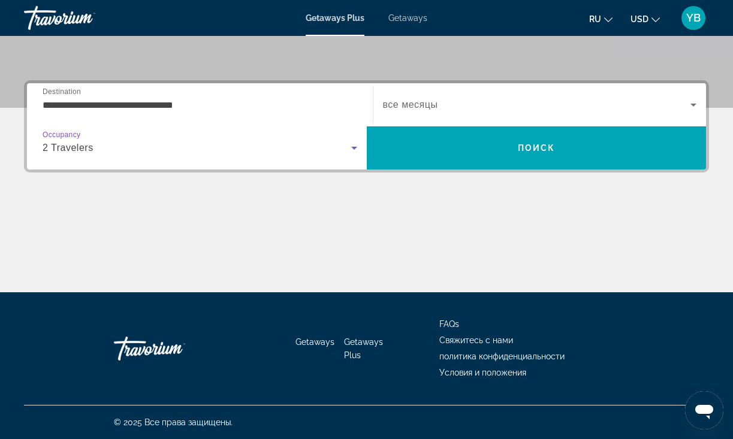
click at [400, 104] on span "все месяцы" at bounding box center [410, 104] width 55 height 10
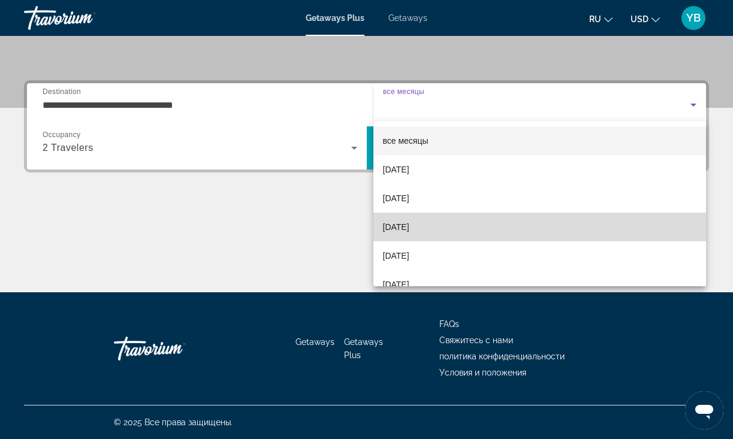
click at [409, 230] on span "[DATE]" at bounding box center [396, 227] width 26 height 14
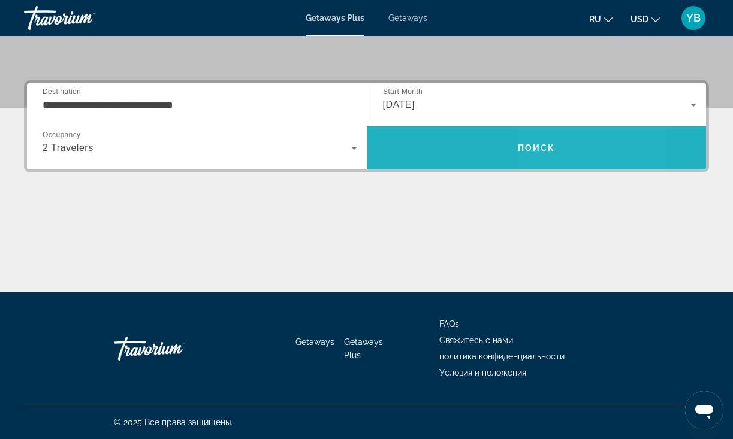
click at [550, 153] on span "Search" at bounding box center [537, 148] width 340 height 29
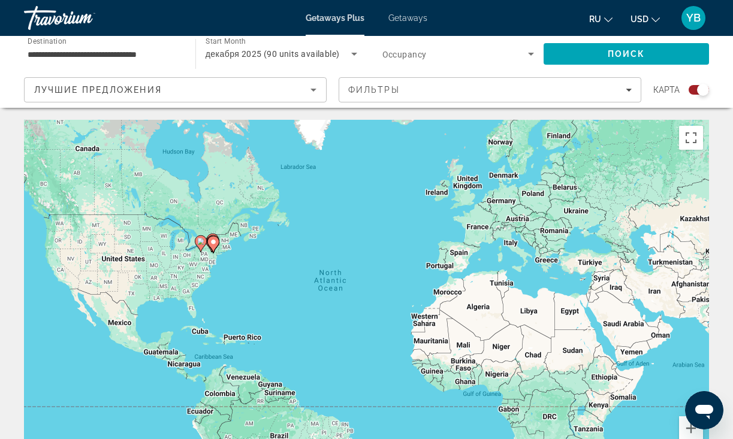
click at [313, 84] on icon "Sort by" at bounding box center [313, 90] width 14 height 14
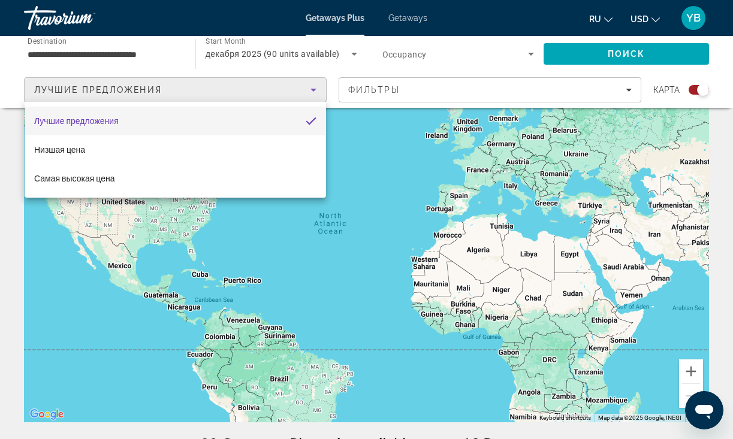
scroll to position [49, 0]
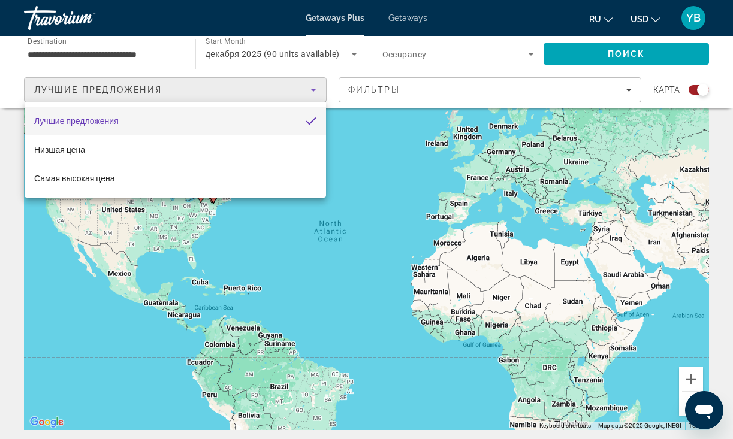
click at [451, 88] on div at bounding box center [366, 219] width 733 height 439
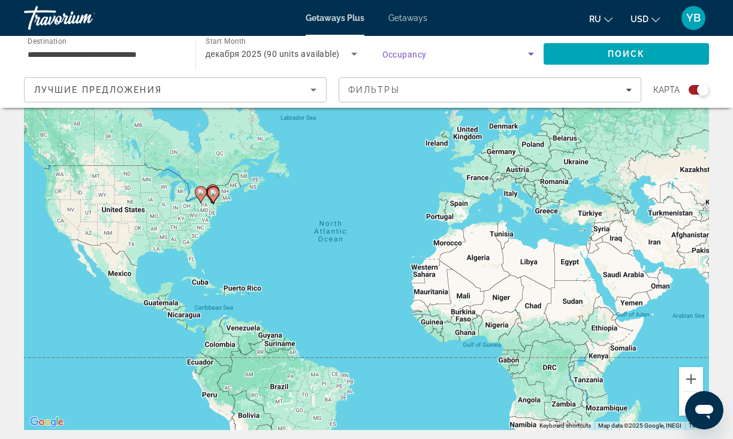
click at [519, 54] on span "Search widget" at bounding box center [455, 54] width 146 height 14
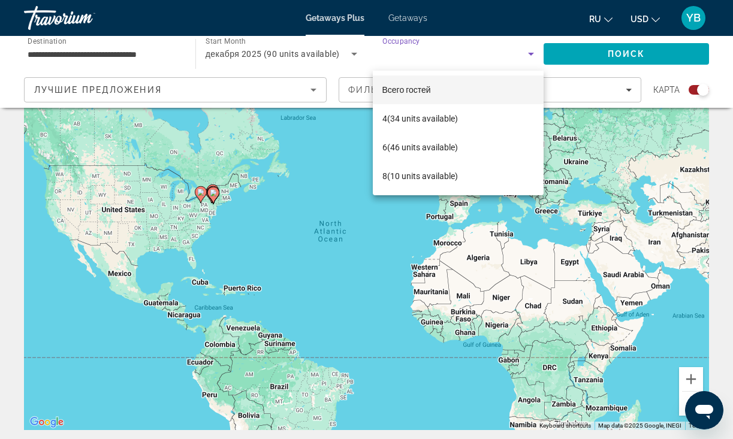
click at [283, 213] on div at bounding box center [366, 219] width 733 height 439
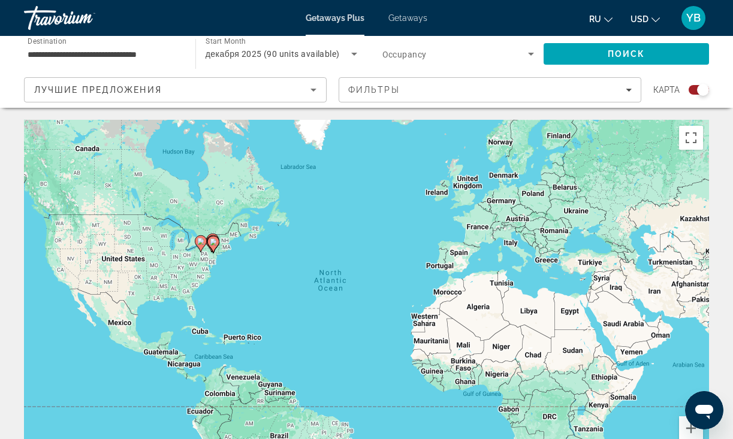
scroll to position [0, 0]
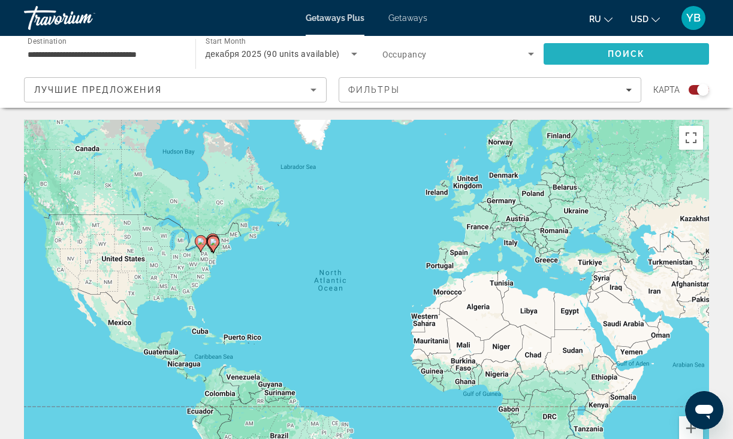
click at [612, 50] on span "Поиск" at bounding box center [626, 54] width 38 height 10
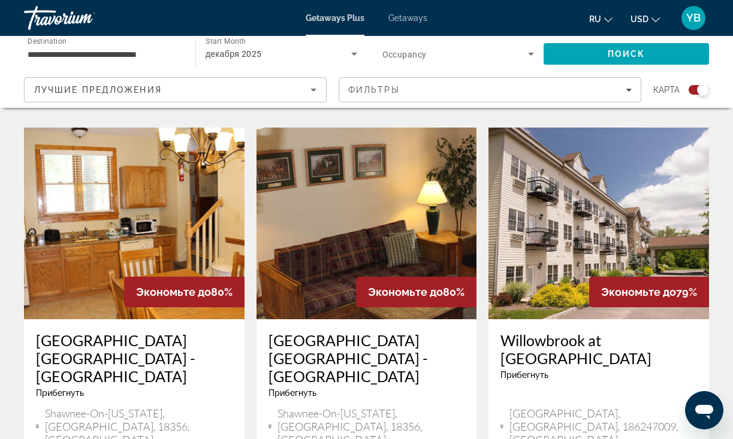
scroll to position [1784, 0]
click at [142, 46] on div "**********" at bounding box center [104, 54] width 152 height 34
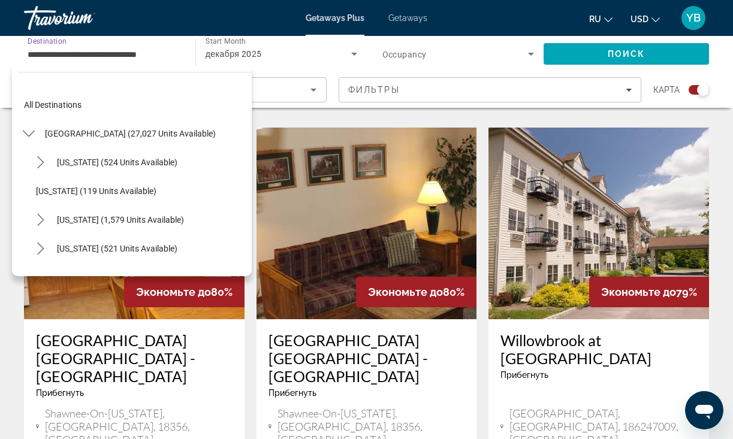
scroll to position [0, 0]
click at [110, 165] on span "[US_STATE] (524 units available)" at bounding box center [117, 163] width 120 height 10
type input "**********"
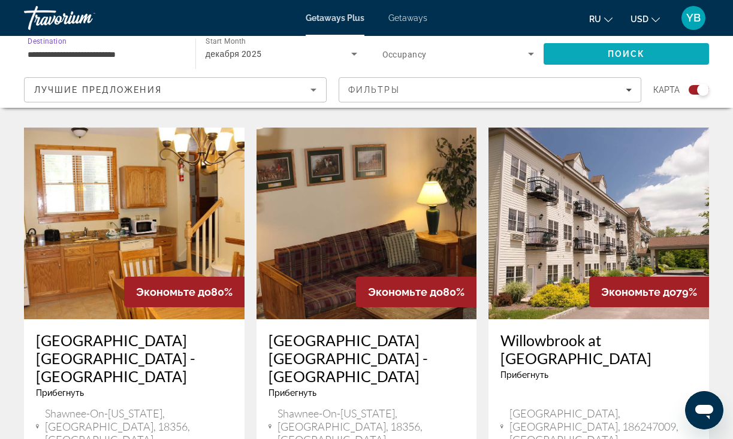
click at [612, 57] on span "Поиск" at bounding box center [626, 54] width 38 height 10
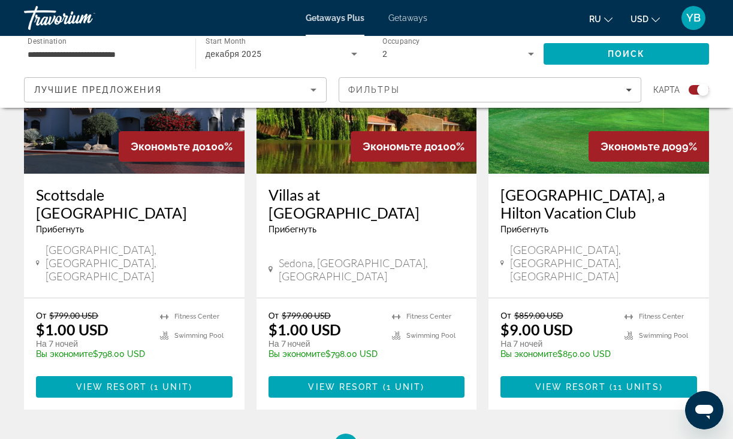
scroll to position [1912, 0]
click at [389, 438] on span "2" at bounding box center [388, 445] width 6 height 13
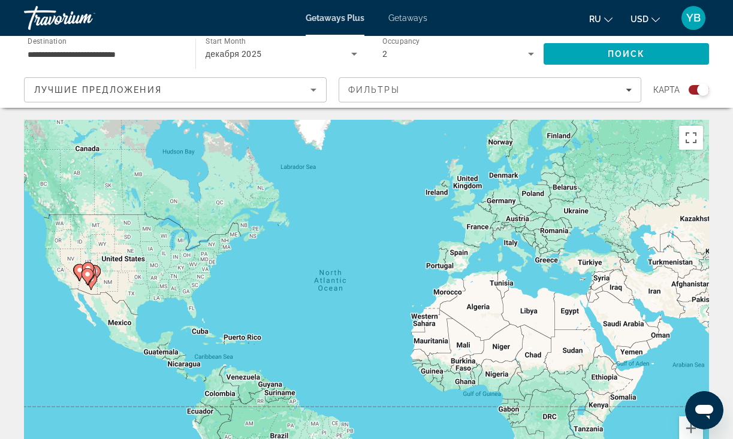
scroll to position [1, 0]
click at [133, 243] on div "To activate drag with keyboard, press Alt + Enter. Once in keyboard drag state,…" at bounding box center [366, 298] width 685 height 359
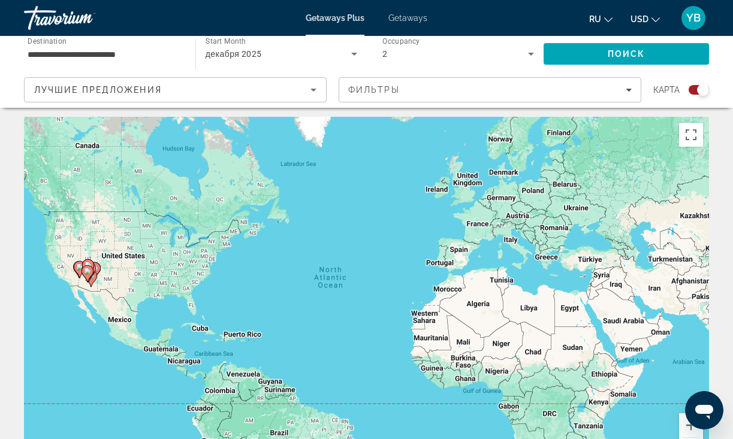
click at [131, 239] on div "To activate drag with keyboard, press Alt + Enter. Once in keyboard drag state,…" at bounding box center [366, 296] width 685 height 359
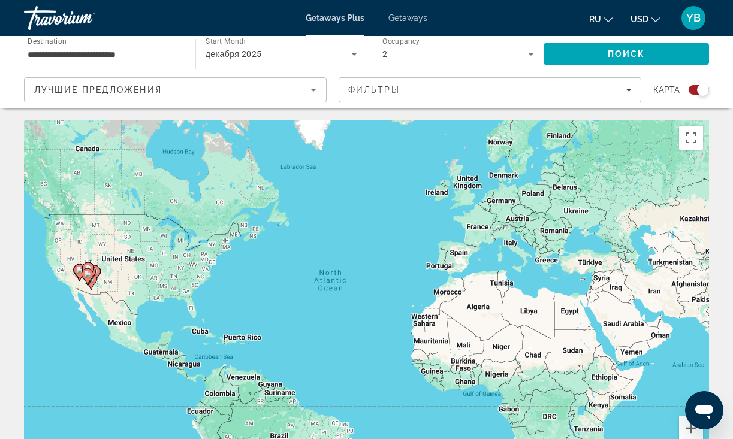
scroll to position [0, 0]
click at [590, 55] on span "Search" at bounding box center [625, 54] width 165 height 29
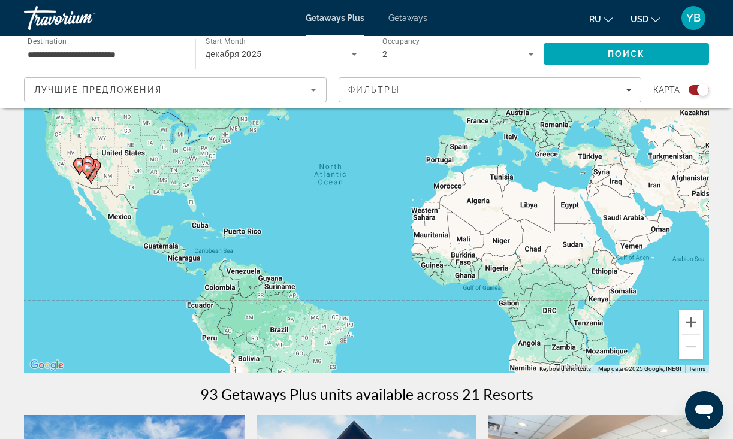
scroll to position [104, 0]
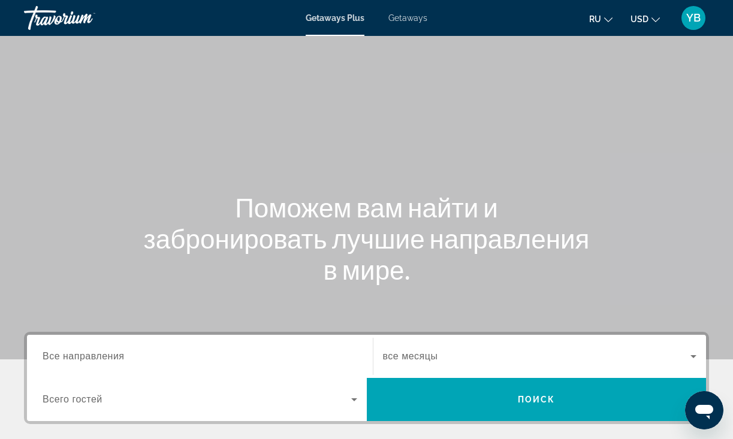
click at [99, 354] on span "Все направления" at bounding box center [84, 356] width 82 height 10
click at [99, 354] on input "Destination Все направления" at bounding box center [200, 357] width 314 height 14
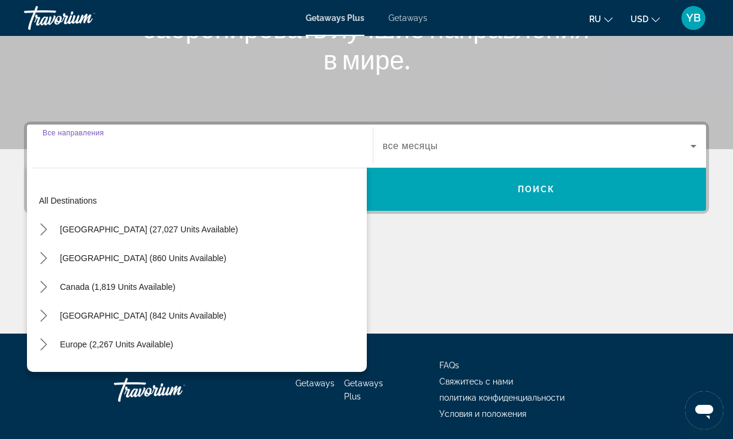
scroll to position [252, 0]
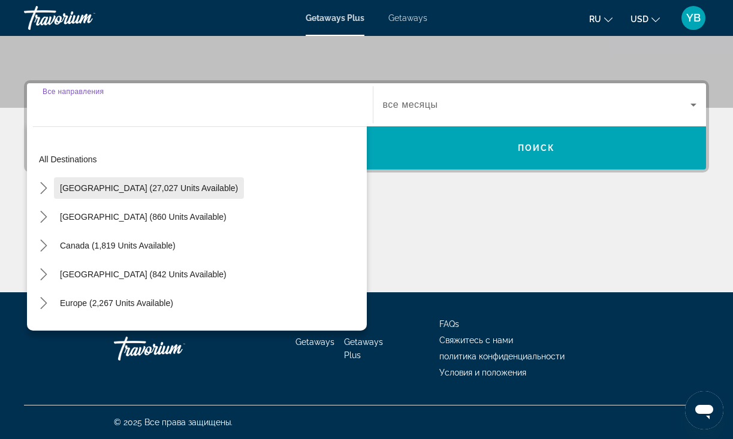
click at [118, 185] on span "[GEOGRAPHIC_DATA] (27,027 units available)" at bounding box center [149, 188] width 178 height 10
type input "**********"
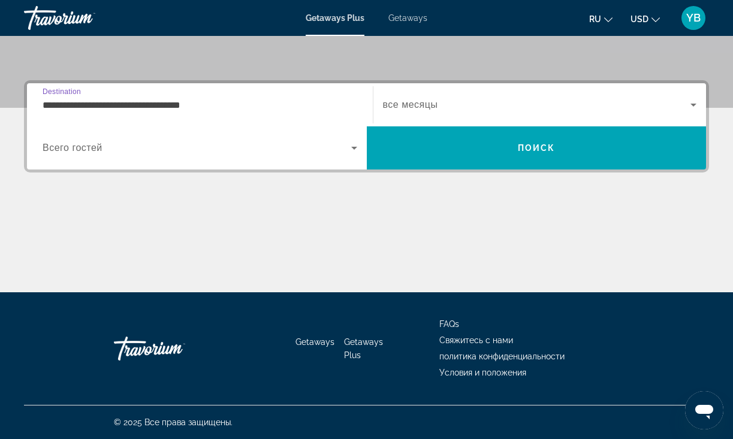
click at [134, 101] on input "**********" at bounding box center [200, 105] width 314 height 14
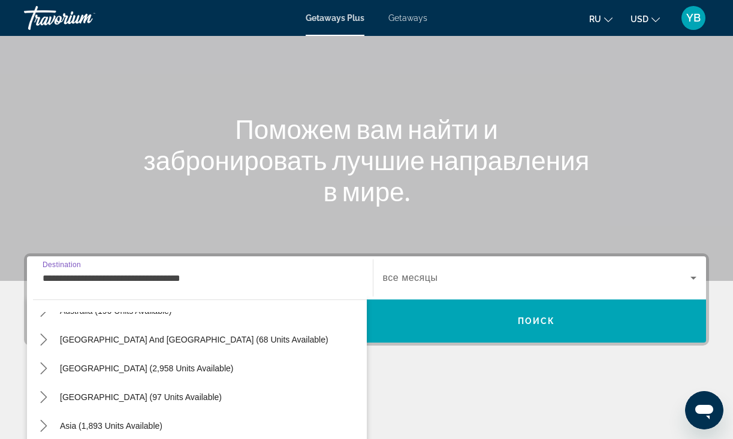
scroll to position [84, 0]
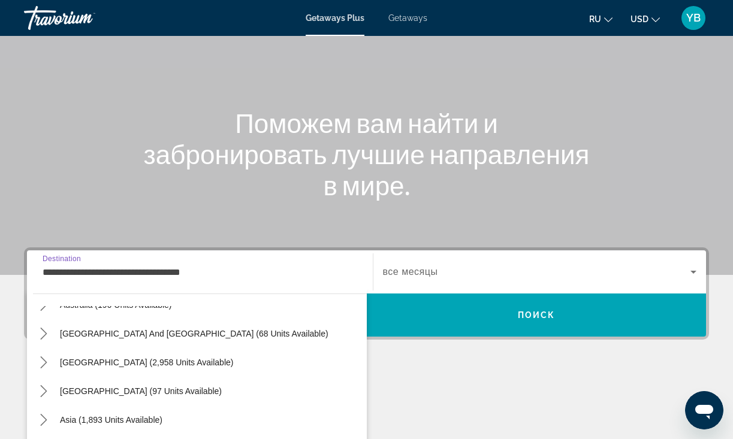
click at [425, 271] on span "все месяцы" at bounding box center [410, 272] width 55 height 10
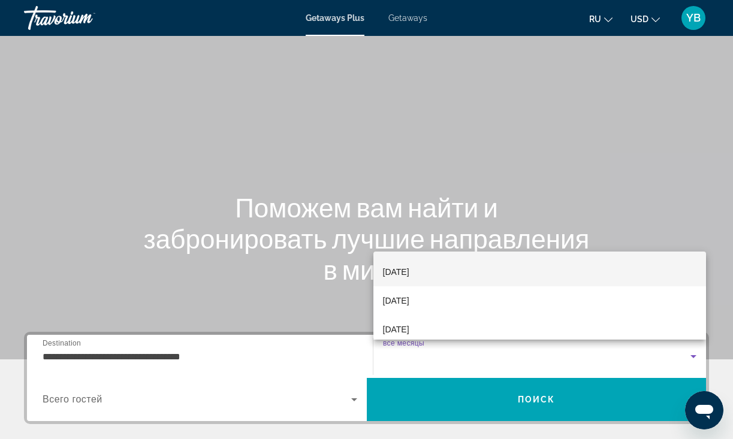
scroll to position [87, 0]
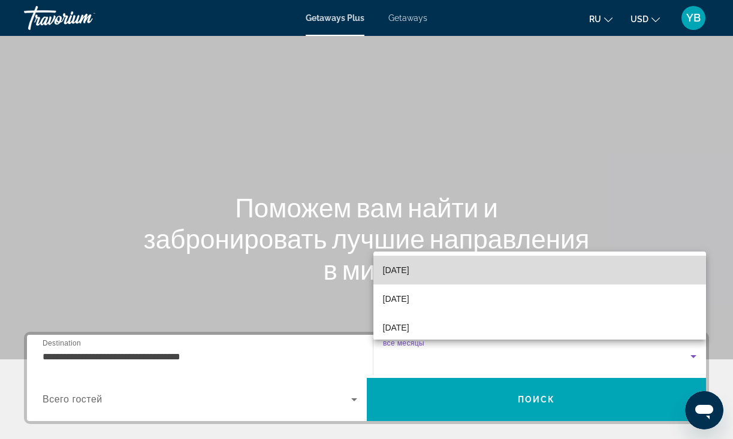
click at [409, 270] on span "[DATE]" at bounding box center [396, 270] width 26 height 14
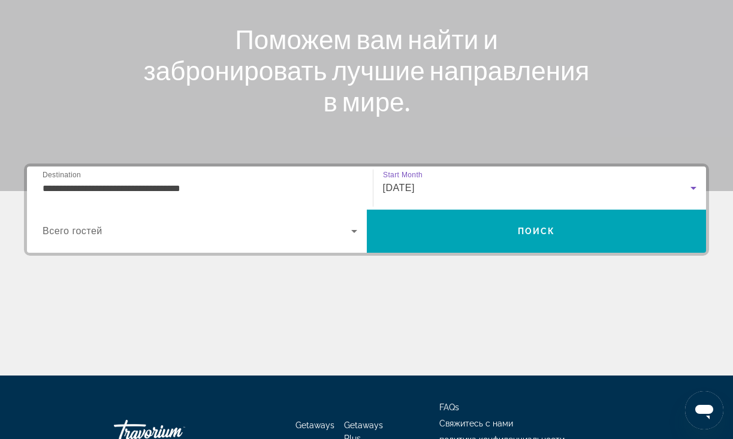
scroll to position [171, 0]
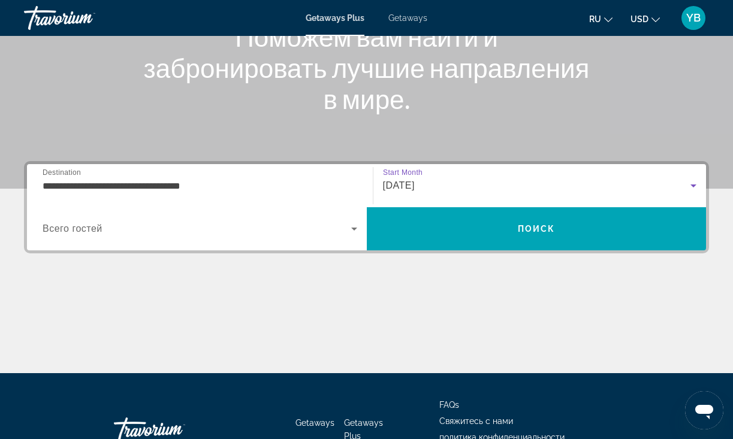
click at [353, 231] on icon "Search widget" at bounding box center [354, 229] width 14 height 14
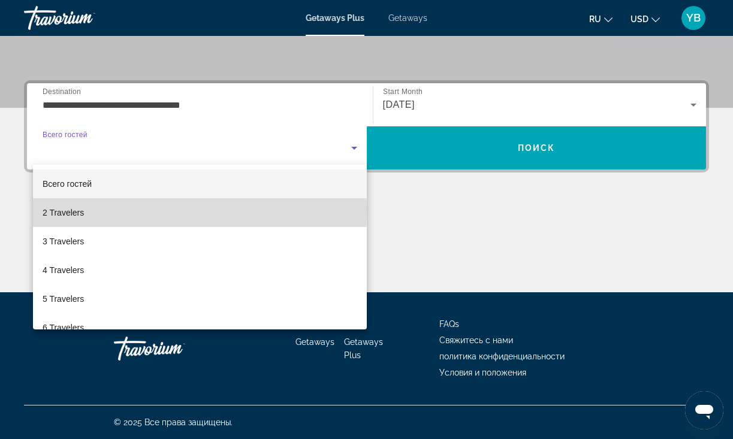
click at [75, 210] on span "2 Travelers" at bounding box center [63, 212] width 41 height 14
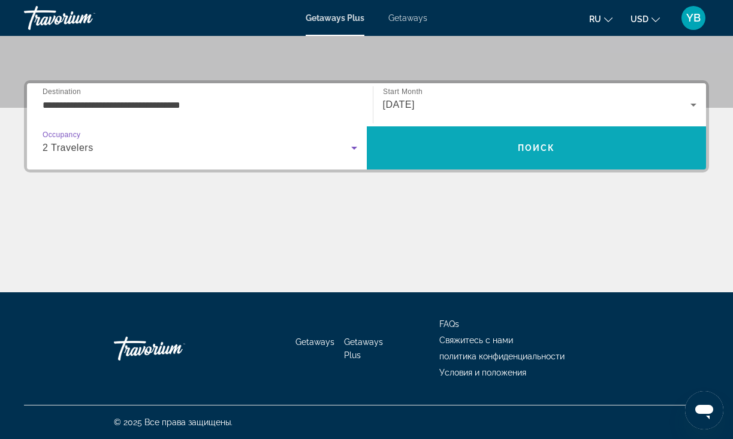
click at [567, 151] on span "Search" at bounding box center [537, 148] width 340 height 29
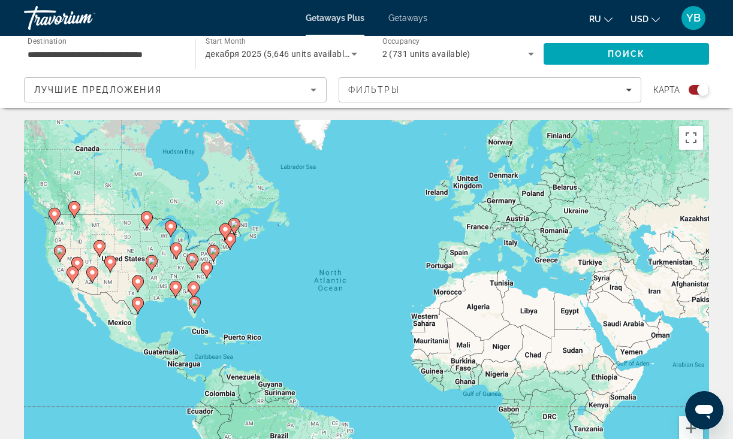
click at [88, 46] on div "**********" at bounding box center [104, 54] width 152 height 34
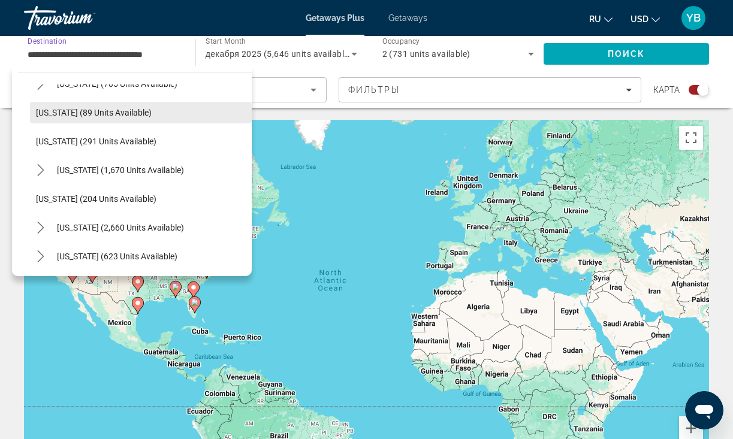
scroll to position [483, 0]
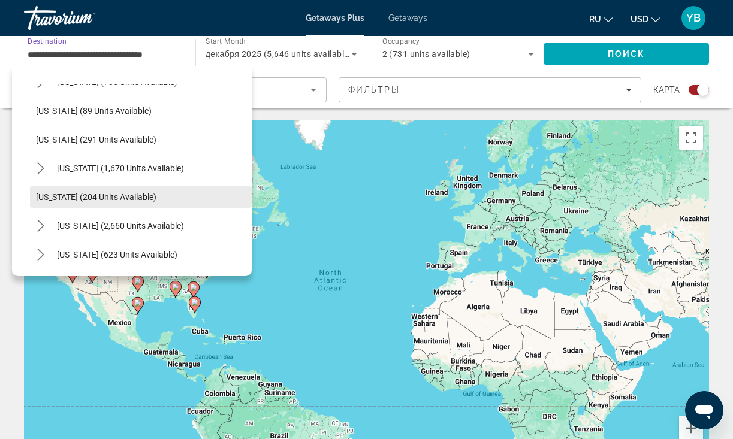
click at [90, 195] on span "[US_STATE] (204 units available)" at bounding box center [96, 197] width 120 height 10
type input "**********"
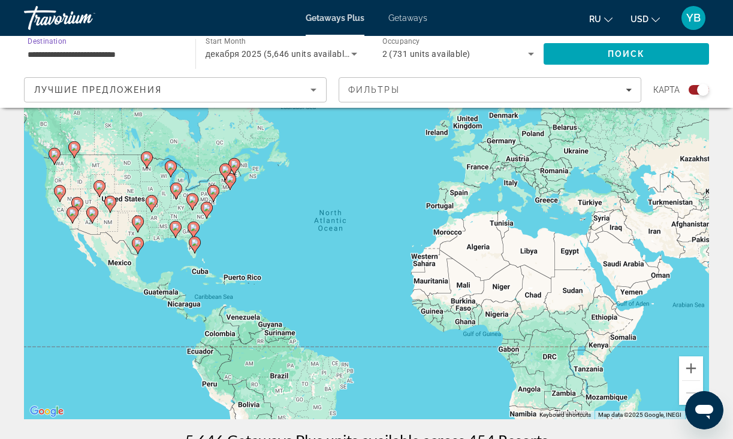
scroll to position [62, 0]
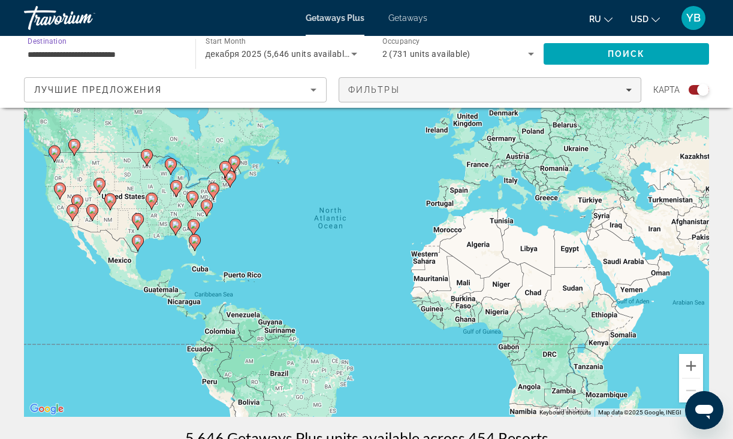
click at [446, 90] on div "Фильтры" at bounding box center [489, 90] width 283 height 10
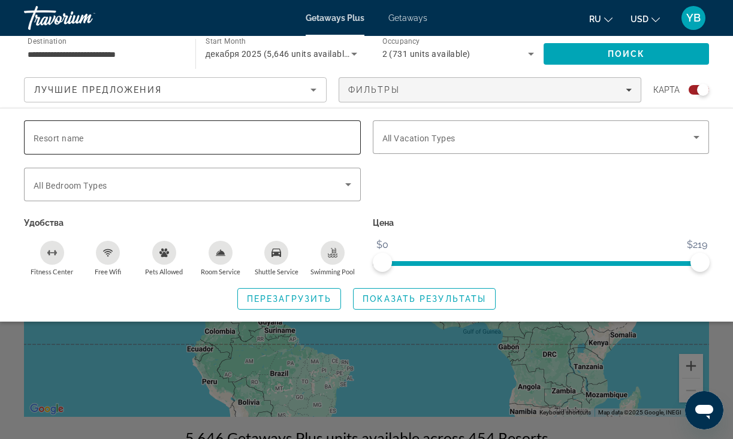
click at [59, 144] on div "Search widget" at bounding box center [192, 137] width 317 height 34
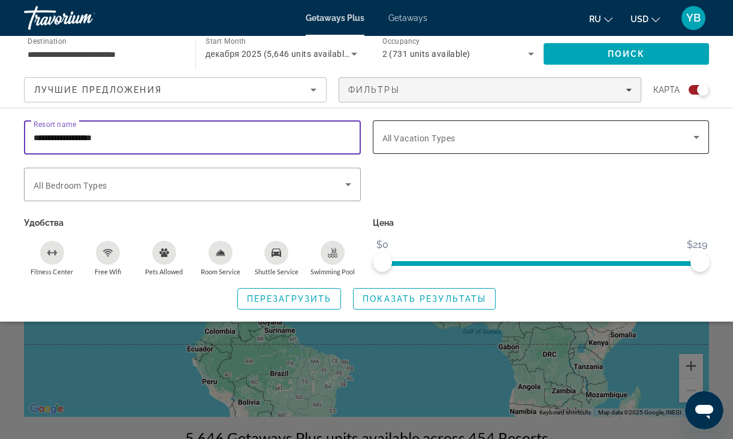
type input "**********"
click at [420, 142] on span "All Vacation Types" at bounding box center [418, 139] width 73 height 10
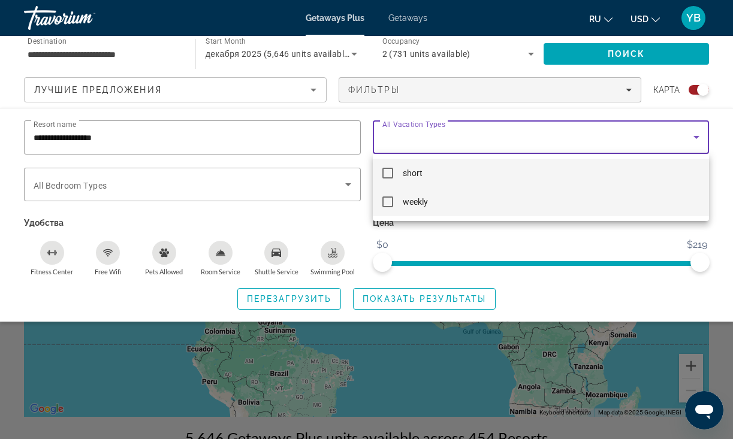
click at [391, 201] on mat-pseudo-checkbox at bounding box center [387, 201] width 11 height 11
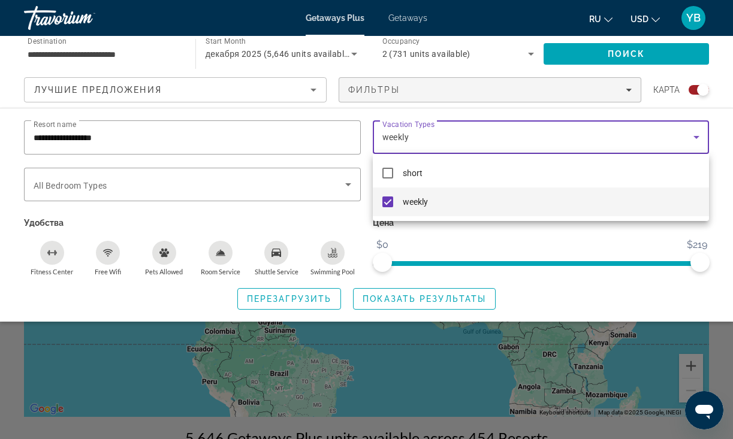
click at [449, 301] on div at bounding box center [366, 219] width 733 height 439
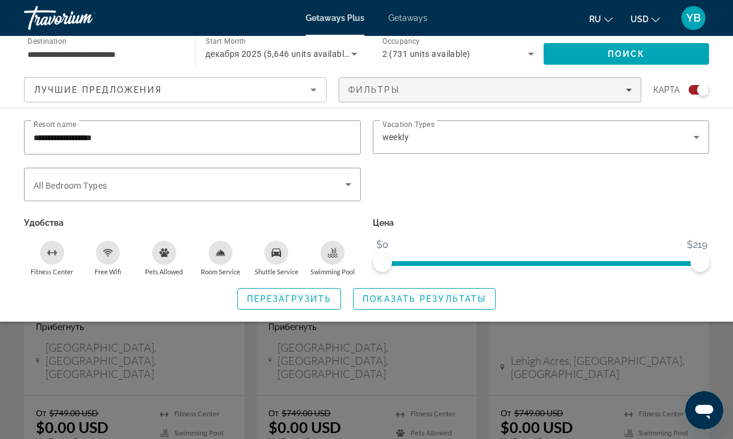
scroll to position [447, 0]
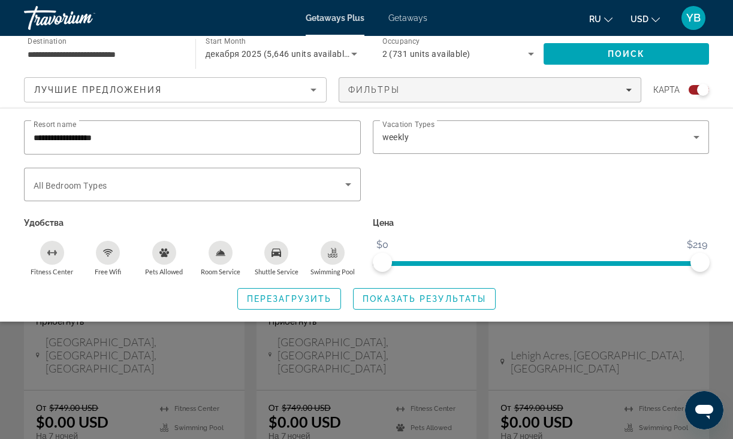
click at [668, 346] on div "Search widget" at bounding box center [366, 309] width 733 height 259
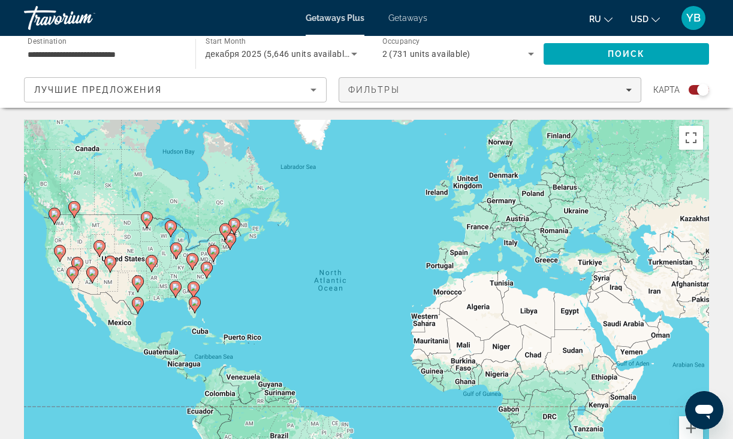
scroll to position [1, 0]
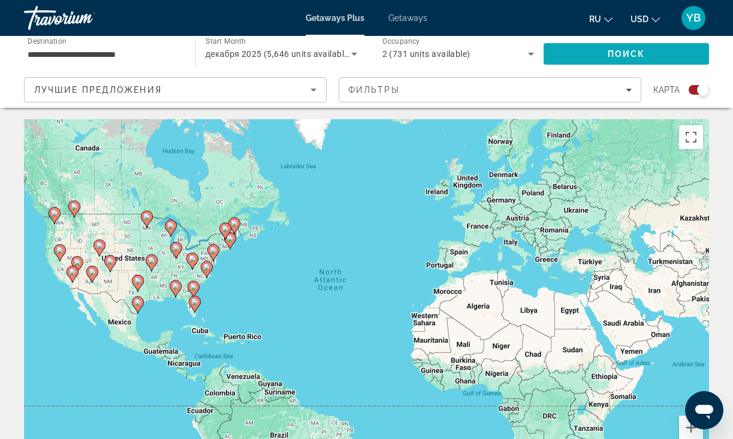
click at [614, 54] on span "Поиск" at bounding box center [626, 54] width 38 height 10
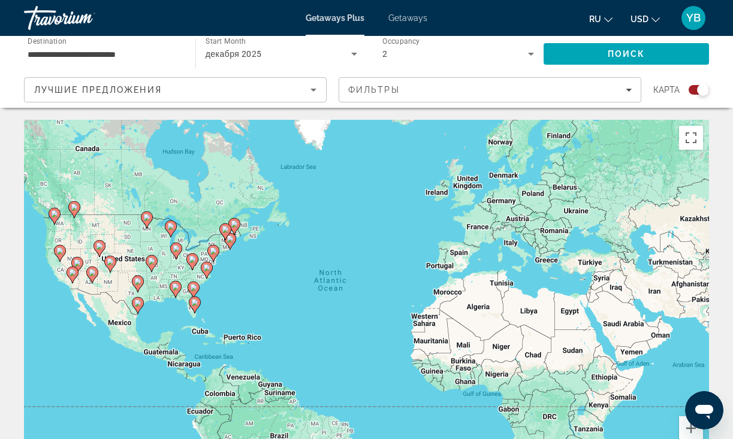
scroll to position [4, 0]
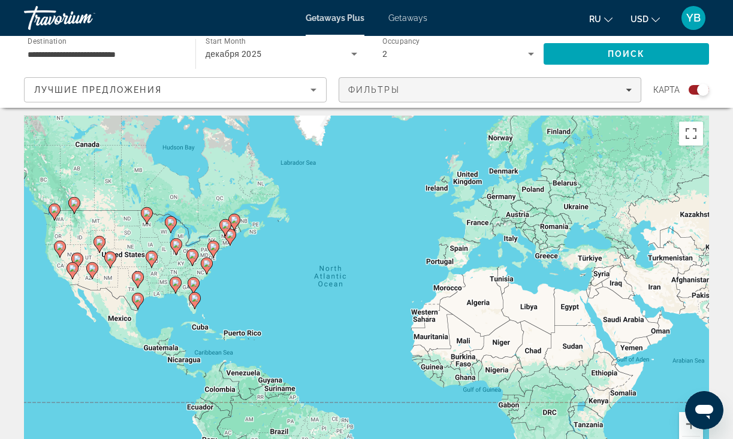
click at [497, 89] on div "Фильтры" at bounding box center [489, 90] width 283 height 10
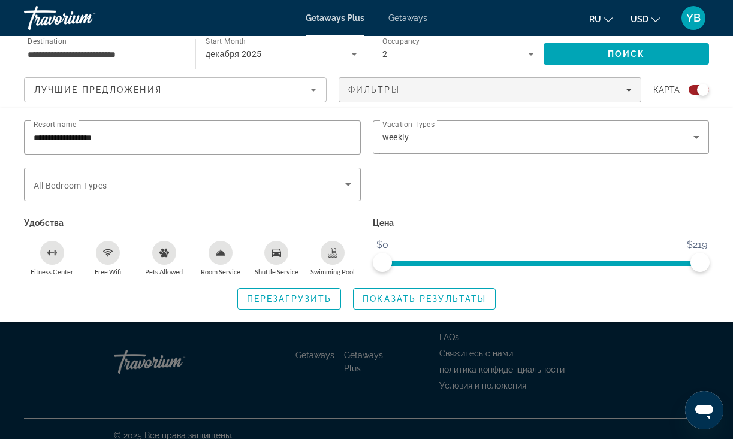
scroll to position [213, 0]
drag, startPoint x: 629, startPoint y: 343, endPoint x: 532, endPoint y: 289, distance: 111.0
click at [629, 343] on div "Search widget" at bounding box center [366, 309] width 733 height 259
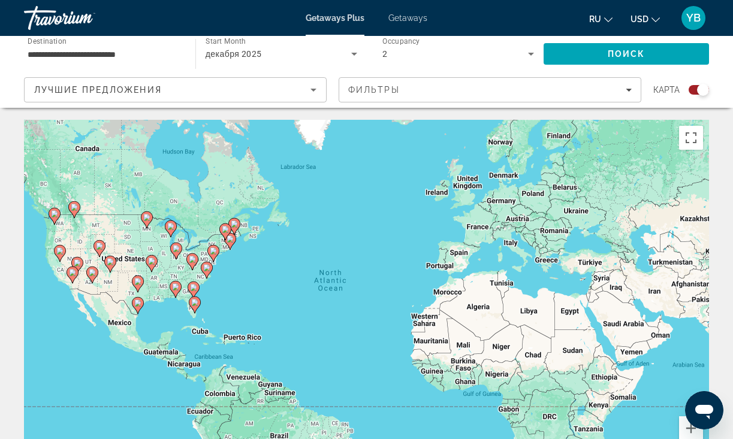
scroll to position [0, 0]
click at [139, 54] on input "**********" at bounding box center [104, 54] width 152 height 14
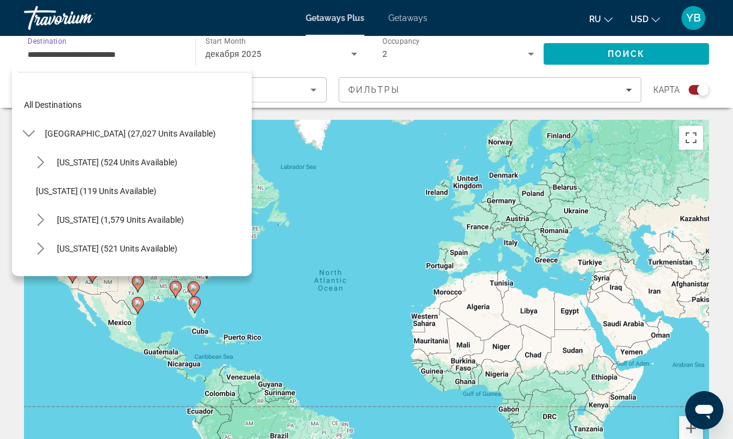
scroll to position [503, 0]
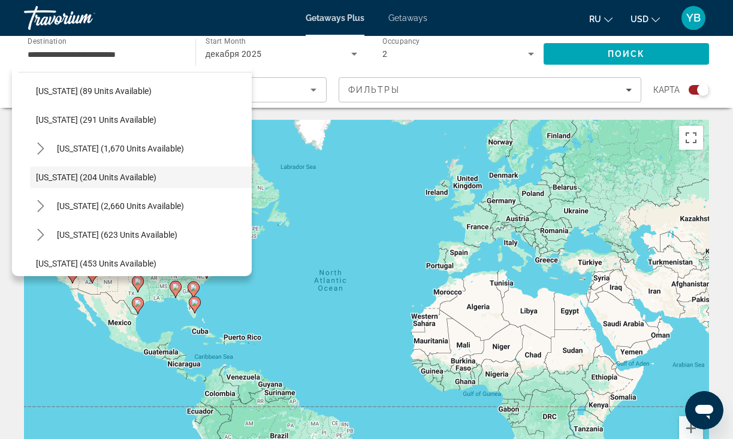
click at [380, 164] on div "To activate drag with keyboard, press Alt + Enter. Once in keyboard drag state,…" at bounding box center [366, 299] width 685 height 359
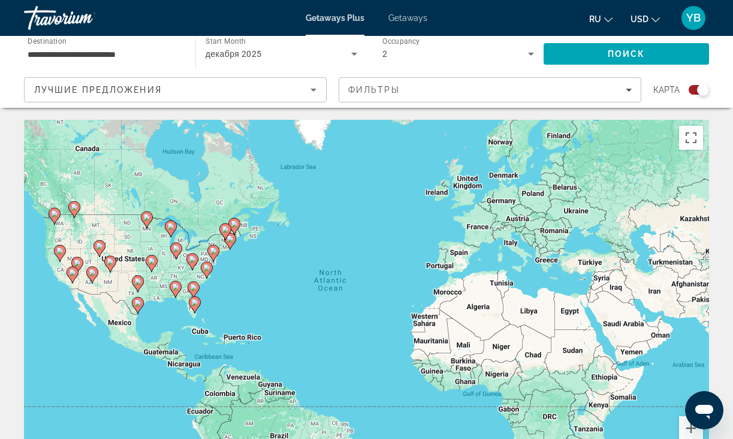
scroll to position [0, 0]
click at [398, 17] on span "Getaways" at bounding box center [407, 18] width 39 height 10
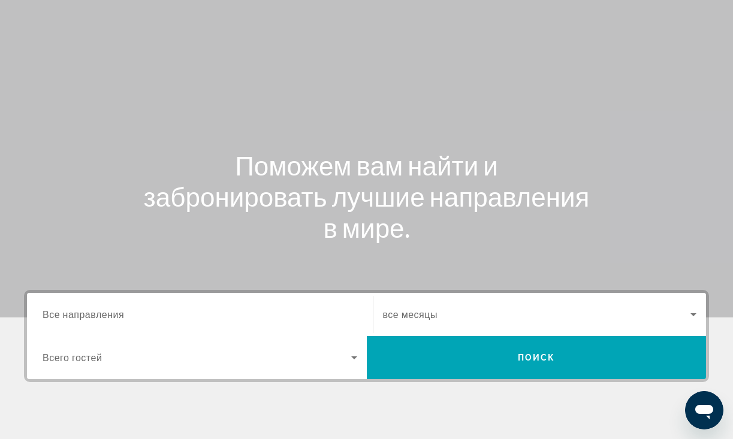
scroll to position [51, 0]
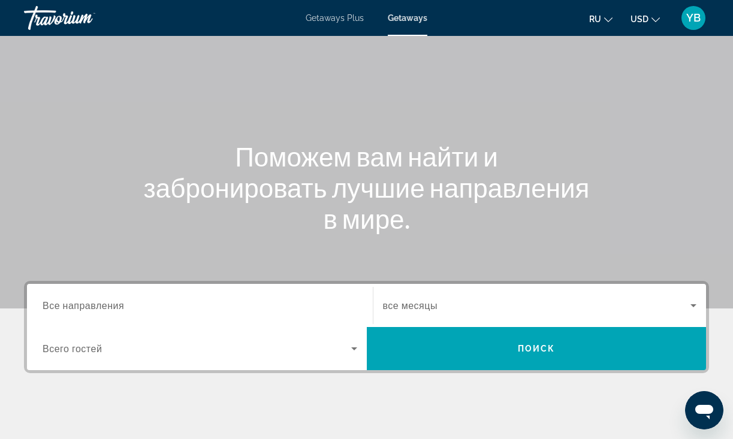
click at [76, 302] on span "Все направления" at bounding box center [83, 304] width 81 height 11
click at [76, 302] on input "Destination Все направления" at bounding box center [200, 306] width 314 height 14
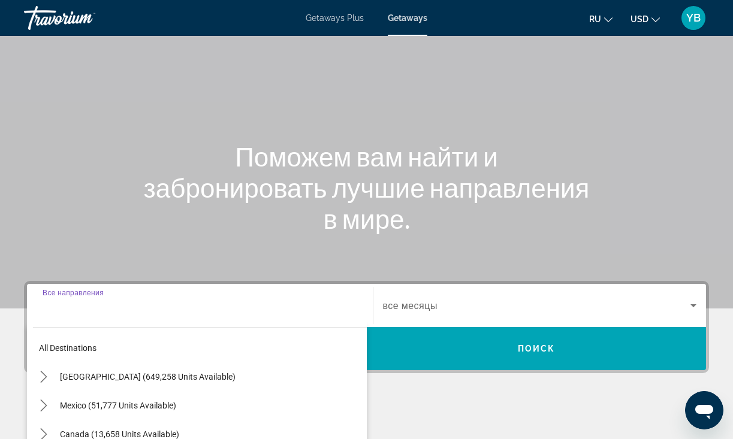
scroll to position [252, 0]
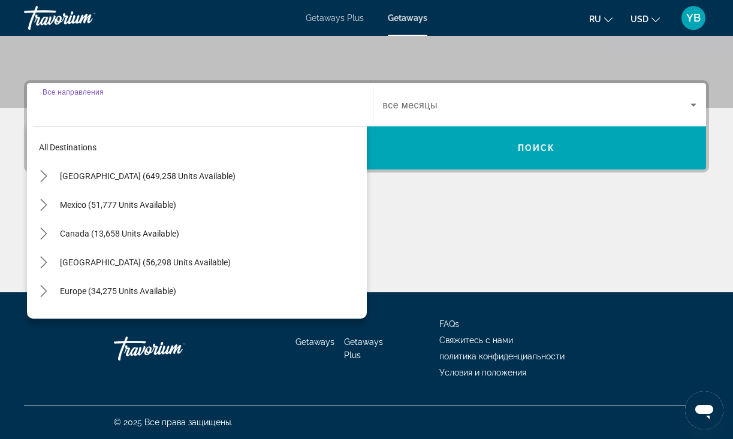
click at [158, 173] on span "[GEOGRAPHIC_DATA] (649,258 units available)" at bounding box center [147, 176] width 175 height 10
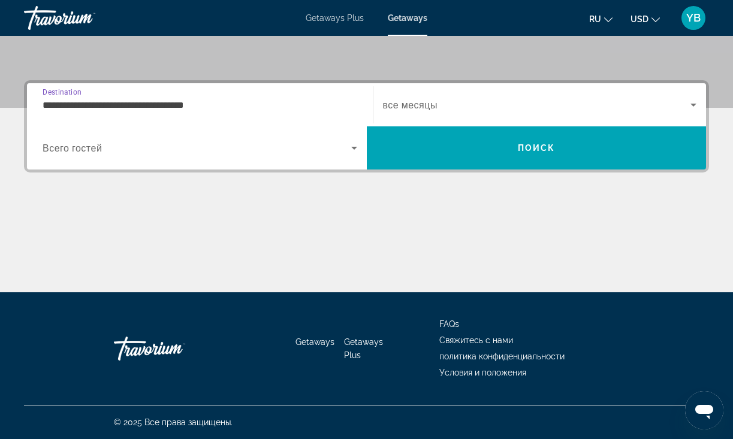
click at [113, 99] on input "**********" at bounding box center [200, 105] width 314 height 14
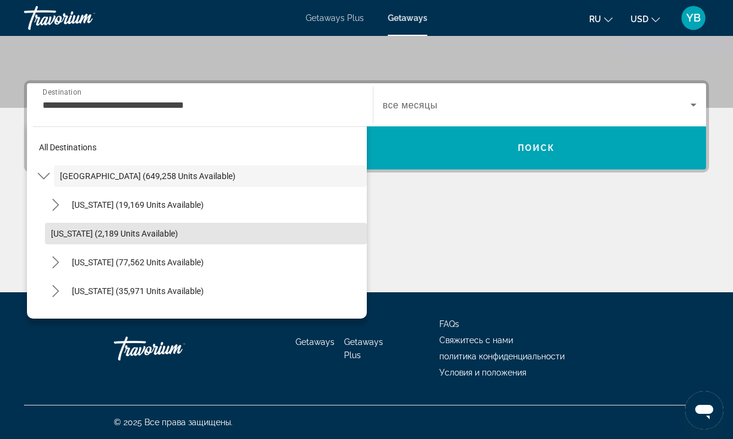
click at [221, 220] on span "Select destination: Arkansas (2,189 units available)" at bounding box center [206, 233] width 322 height 29
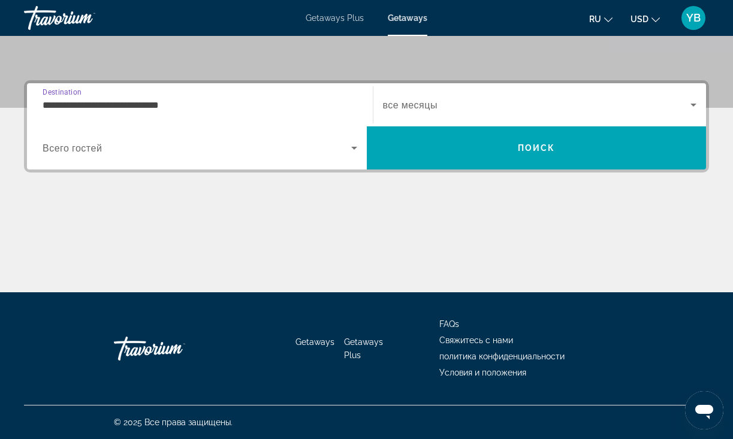
scroll to position [252, 0]
click at [105, 96] on div "**********" at bounding box center [200, 105] width 314 height 34
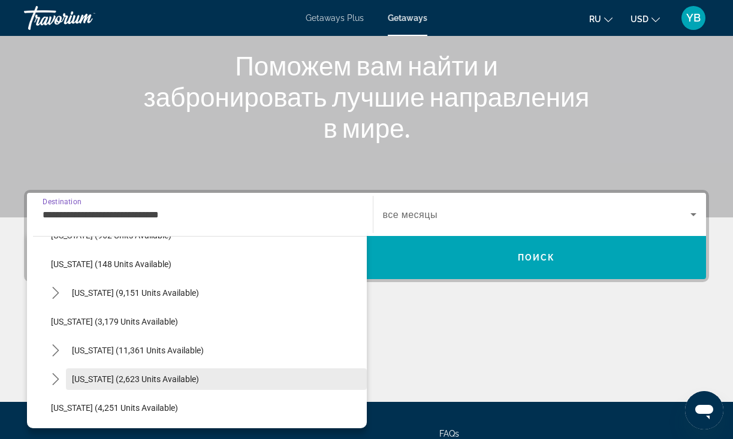
scroll to position [613, 0]
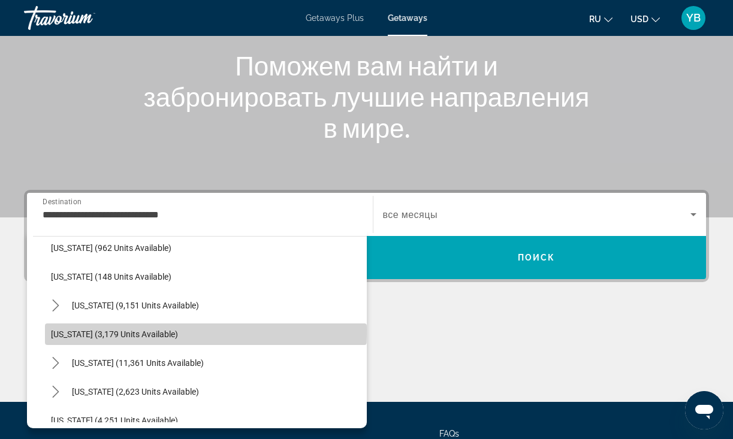
click at [72, 329] on span "[US_STATE] (3,179 units available)" at bounding box center [114, 334] width 127 height 10
type input "**********"
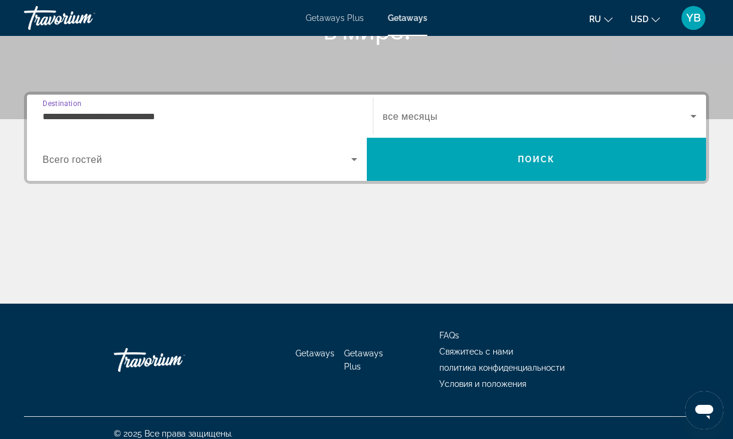
scroll to position [252, 0]
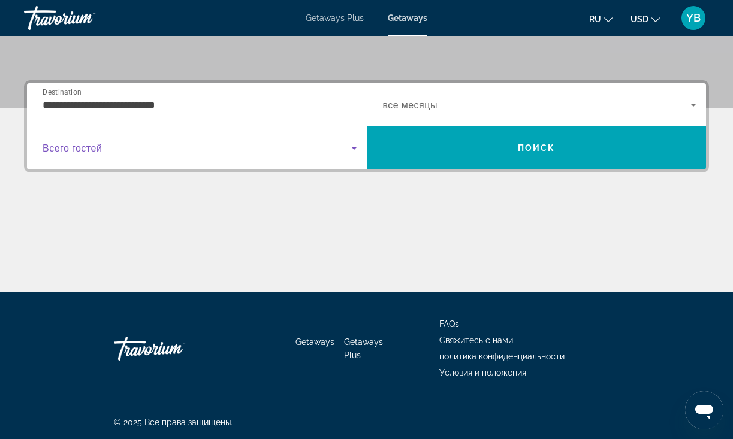
click at [191, 153] on span "Search widget" at bounding box center [197, 148] width 308 height 14
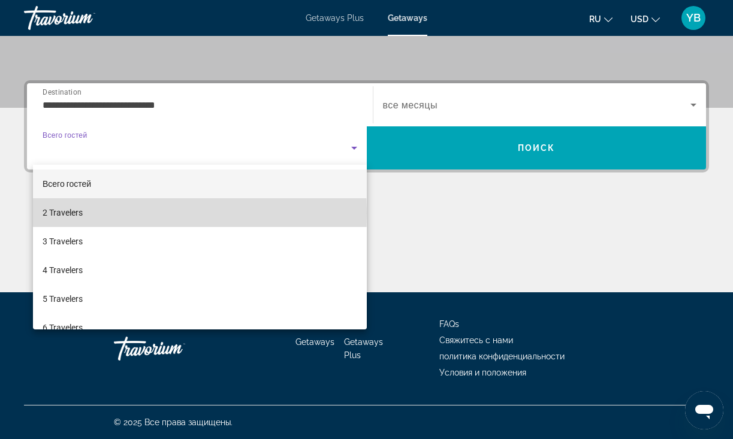
click at [60, 213] on span "2 Travelers" at bounding box center [63, 212] width 40 height 14
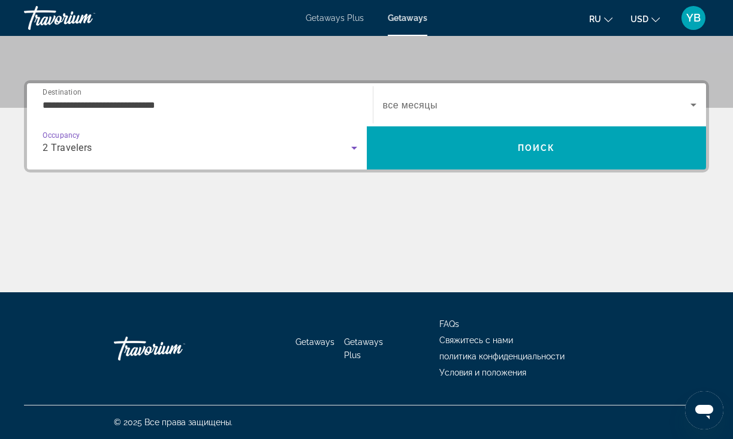
click at [448, 104] on span "Search widget" at bounding box center [537, 105] width 308 height 14
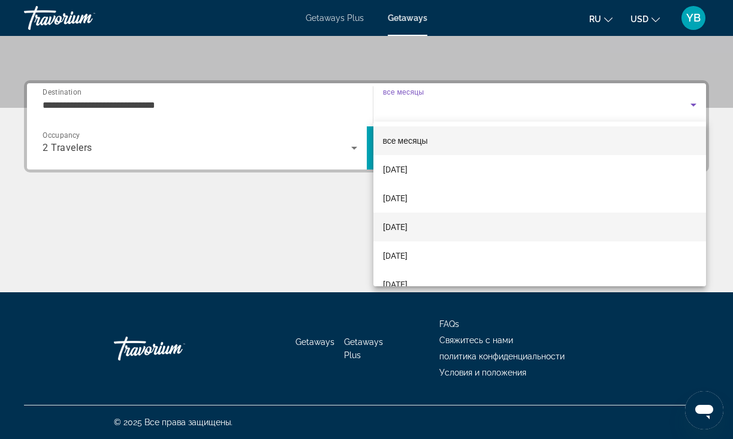
click at [407, 226] on span "[DATE]" at bounding box center [395, 227] width 25 height 14
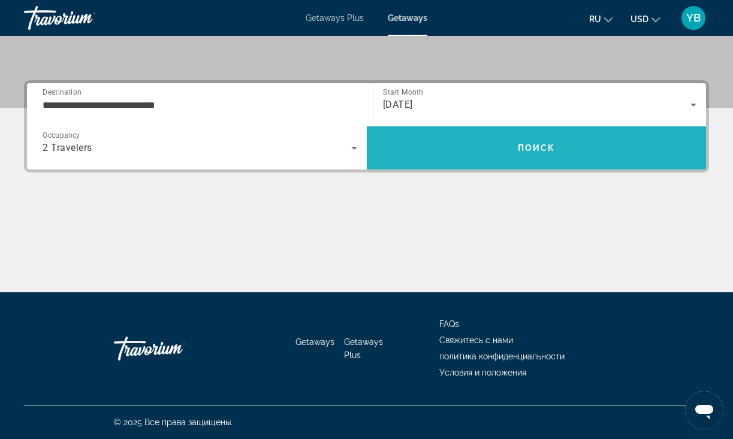
click at [532, 144] on span "Поиск" at bounding box center [536, 148] width 38 height 10
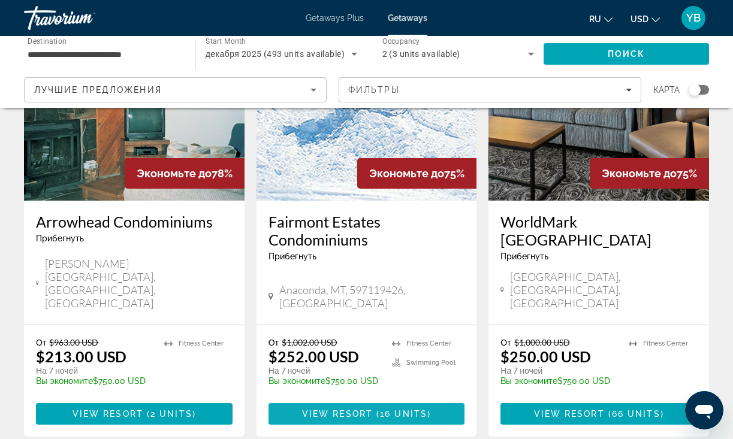
scroll to position [1533, 0]
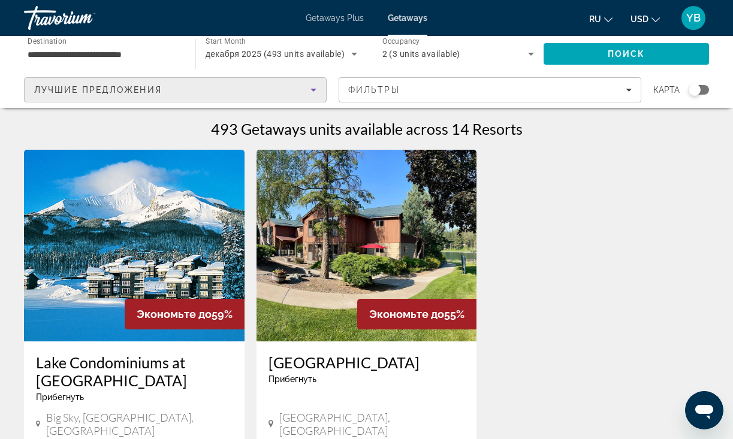
click at [310, 92] on icon "Sort by" at bounding box center [313, 90] width 14 height 14
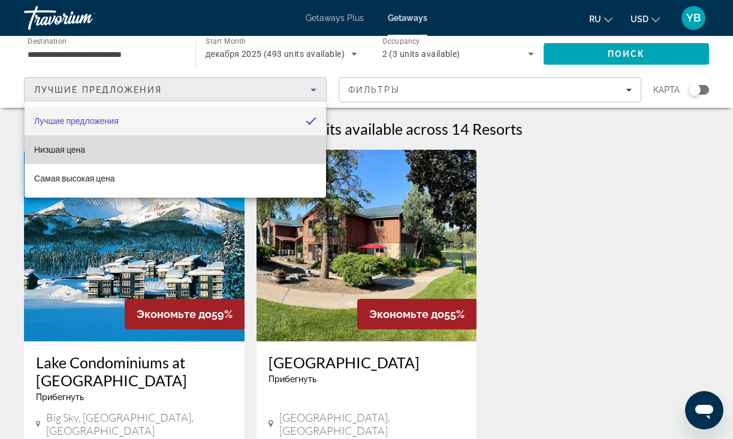
click at [62, 141] on mat-option "Низшая цена" at bounding box center [175, 149] width 301 height 29
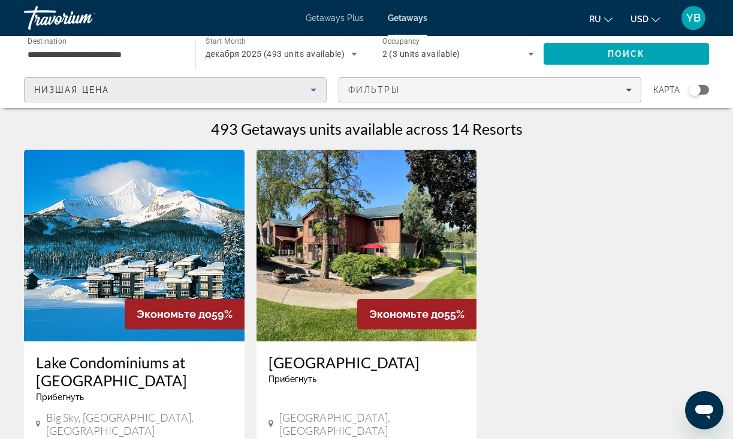
click at [407, 92] on div "Фильтры" at bounding box center [489, 90] width 283 height 10
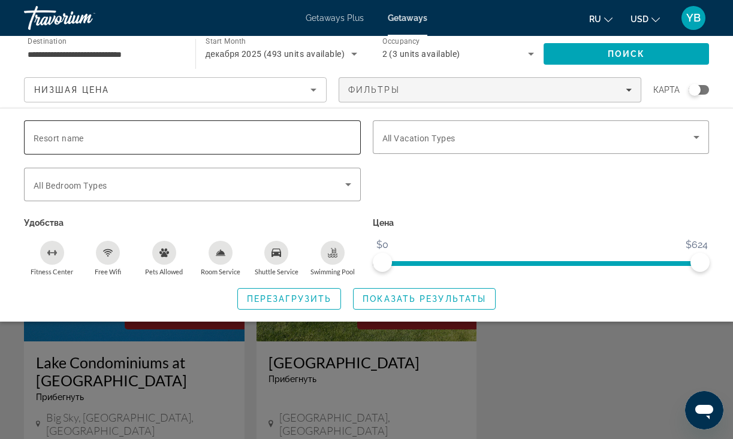
click at [59, 138] on span "Resort name" at bounding box center [59, 139] width 50 height 10
click at [59, 138] on input "Resort name" at bounding box center [192, 138] width 317 height 14
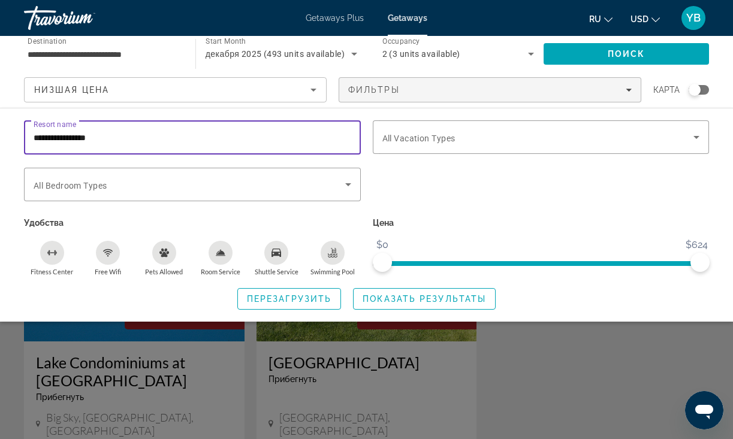
type input "**********"
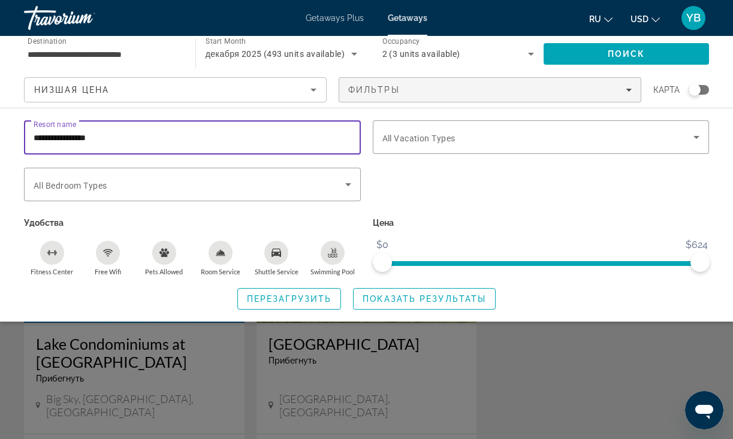
scroll to position [20, 0]
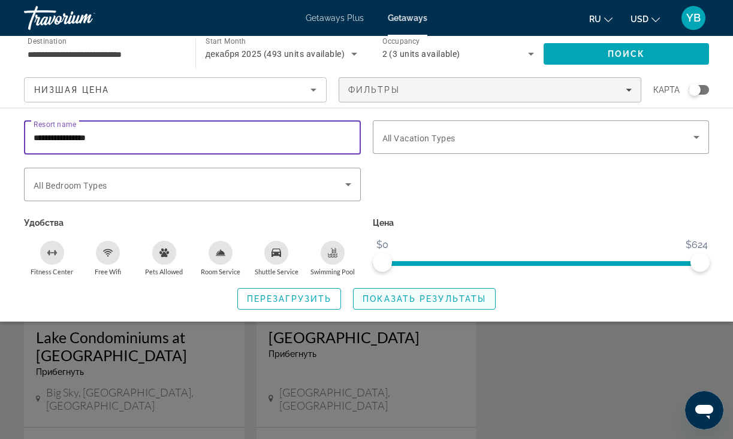
click at [414, 301] on span "Показать результаты" at bounding box center [423, 299] width 123 height 10
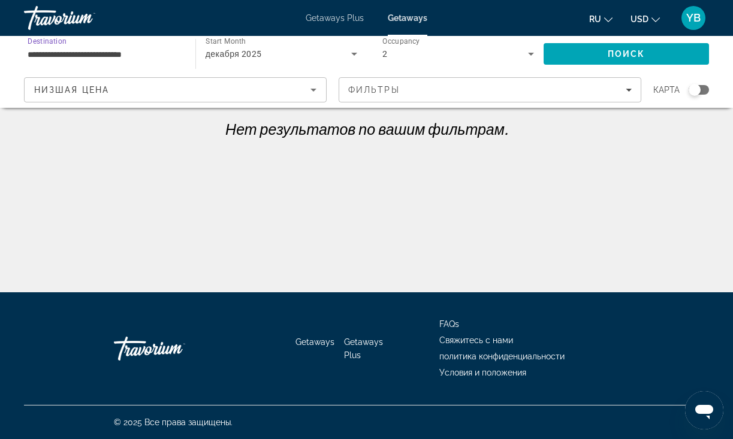
click at [114, 49] on input "**********" at bounding box center [104, 54] width 152 height 14
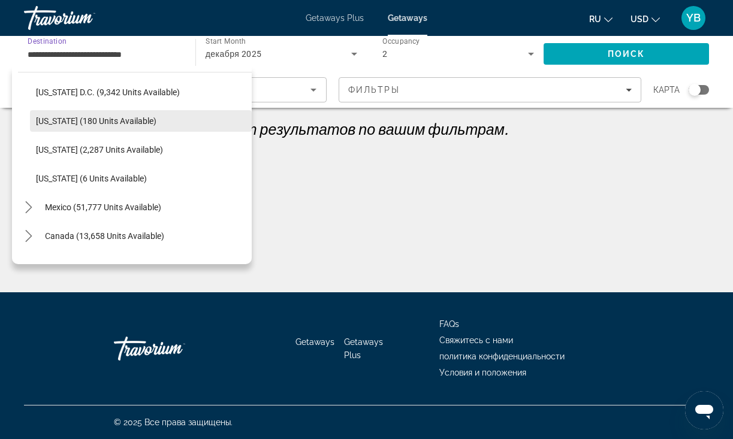
scroll to position [1248, 0]
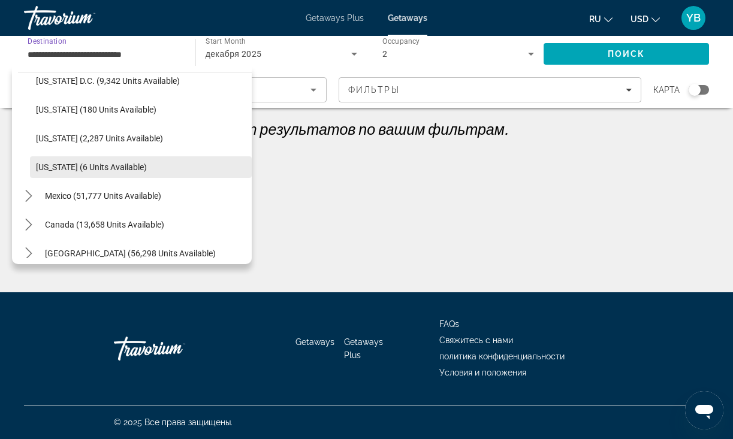
click at [83, 168] on span "[US_STATE] (6 units available)" at bounding box center [91, 167] width 111 height 10
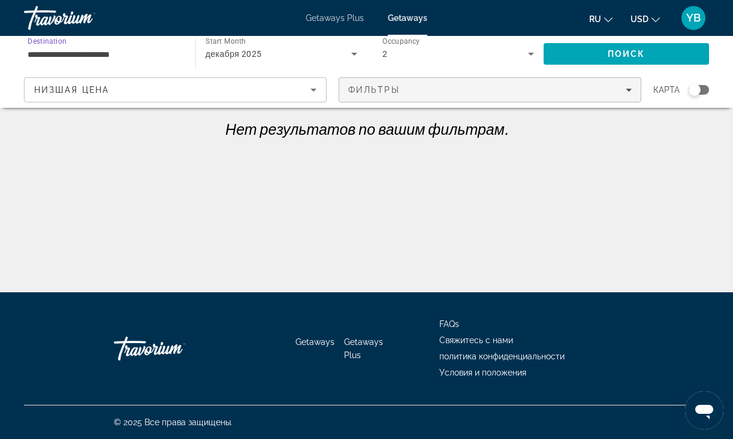
scroll to position [0, 0]
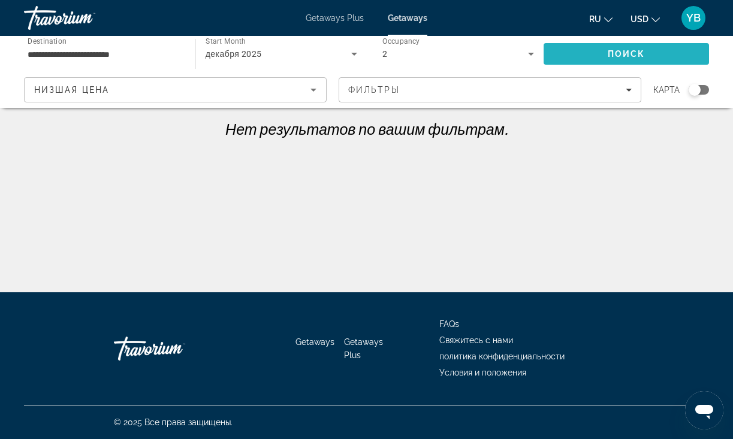
click at [650, 51] on span "Search" at bounding box center [625, 54] width 165 height 29
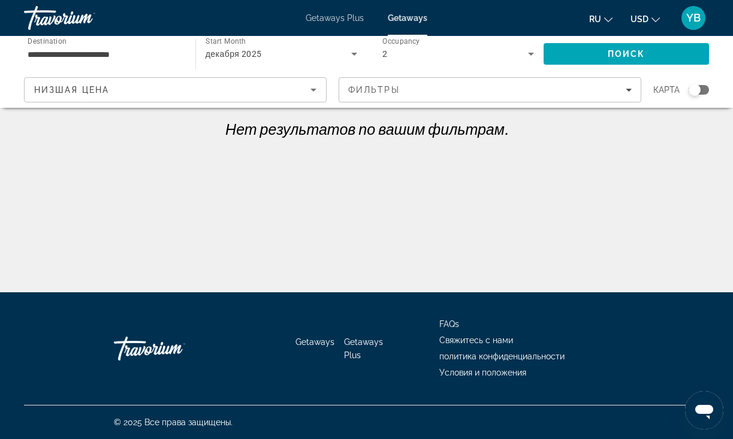
click at [112, 49] on input "**********" at bounding box center [104, 54] width 152 height 14
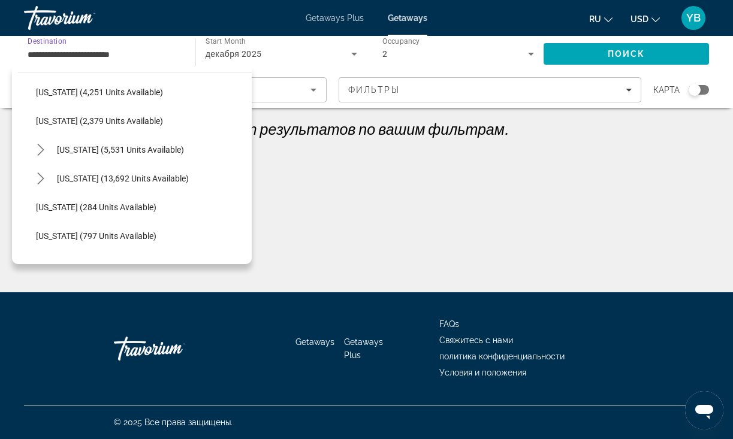
scroll to position [776, 0]
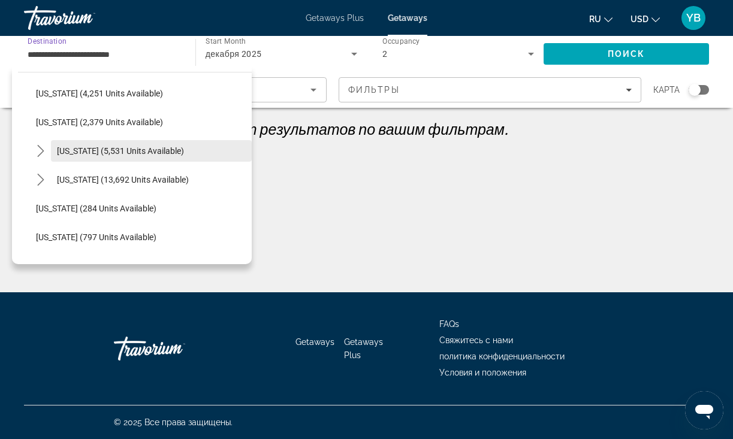
click at [111, 154] on span "[US_STATE] (5,531 units available)" at bounding box center [120, 151] width 127 height 10
type input "**********"
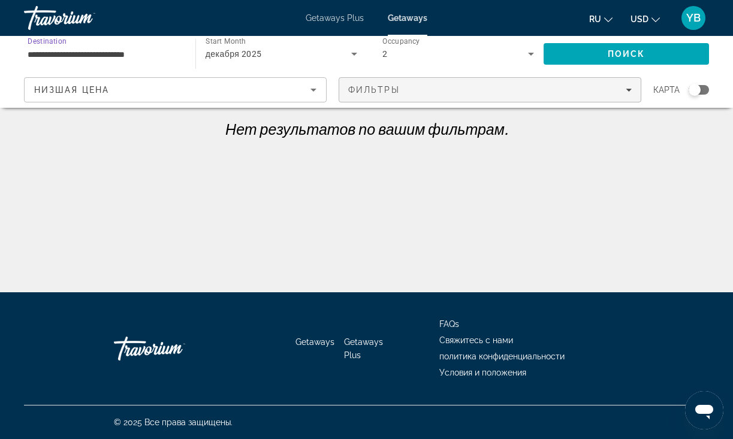
click at [364, 89] on span "Фильтры" at bounding box center [374, 90] width 52 height 10
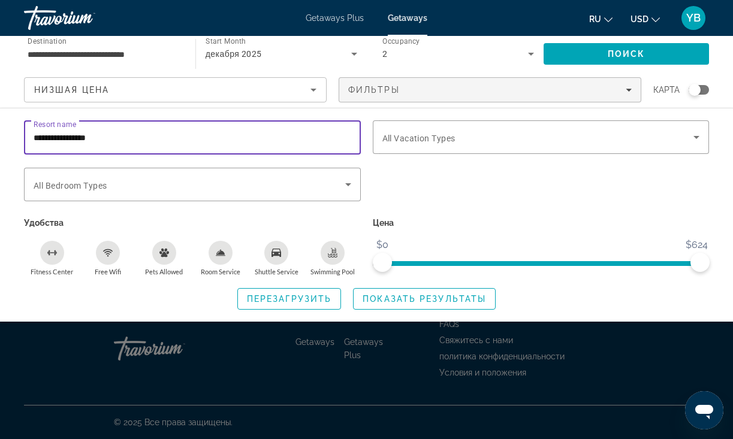
click at [117, 135] on input "**********" at bounding box center [192, 138] width 317 height 14
drag, startPoint x: 87, startPoint y: 137, endPoint x: -10, endPoint y: 136, distance: 97.0
click at [0, 136] on html "**********" at bounding box center [366, 219] width 733 height 439
type input "**********"
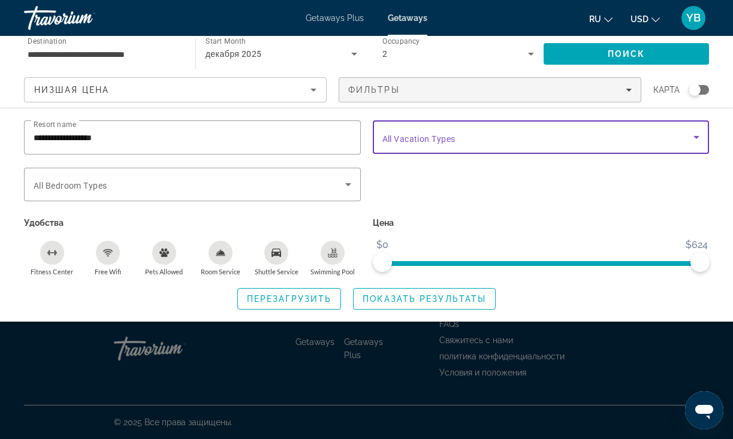
click at [530, 137] on span "Search widget" at bounding box center [537, 137] width 311 height 14
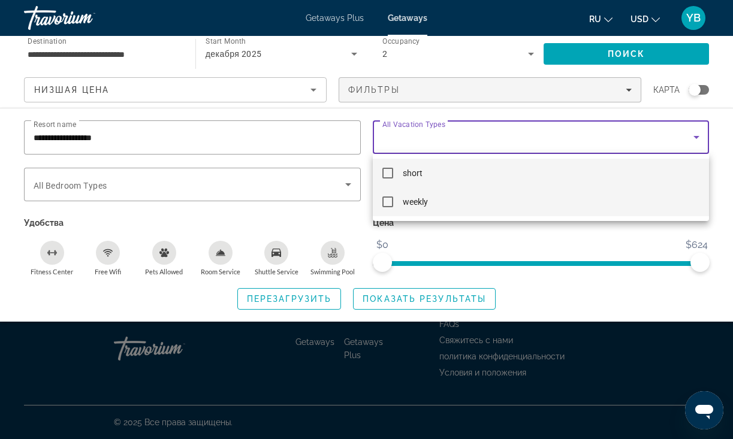
click at [388, 199] on mat-pseudo-checkbox at bounding box center [387, 201] width 11 height 11
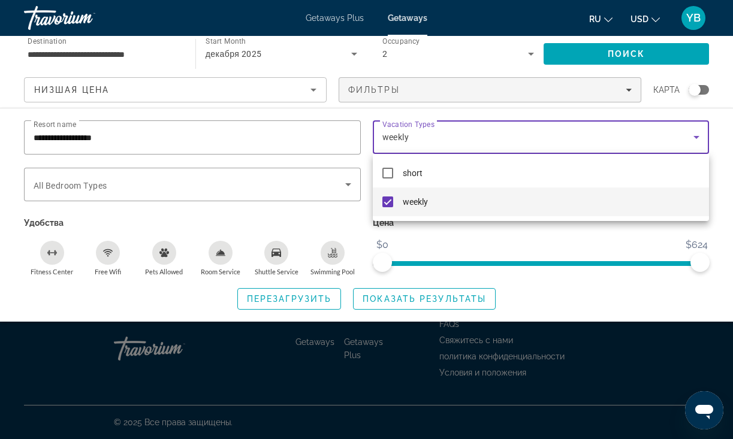
click at [610, 52] on div at bounding box center [366, 219] width 733 height 439
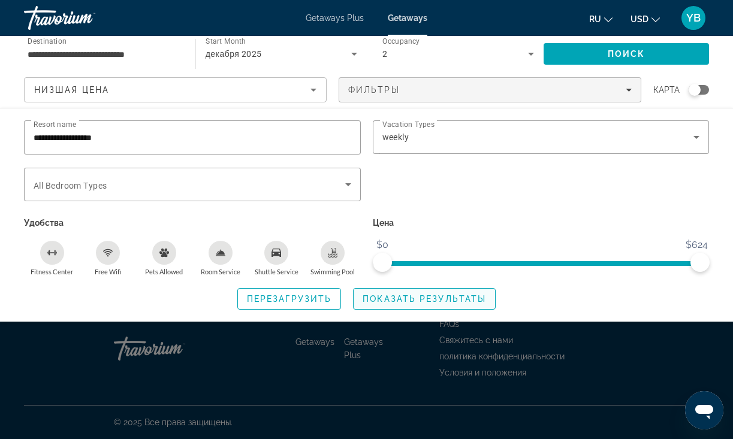
click at [436, 300] on span "Показать результаты" at bounding box center [423, 299] width 123 height 10
